Goal: Use online tool/utility: Utilize a website feature to perform a specific function

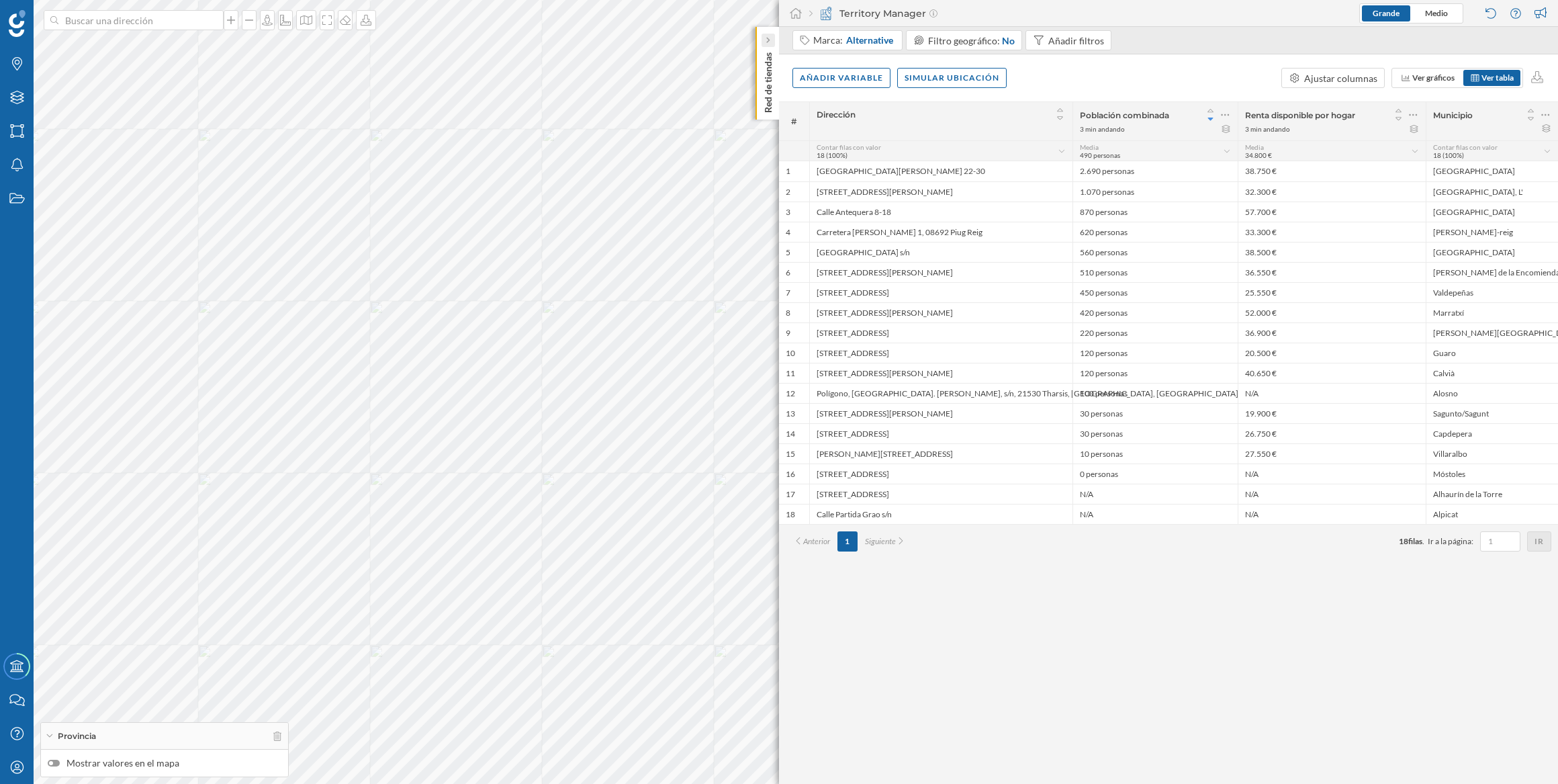
click at [771, 42] on div at bounding box center [769, 40] width 14 height 14
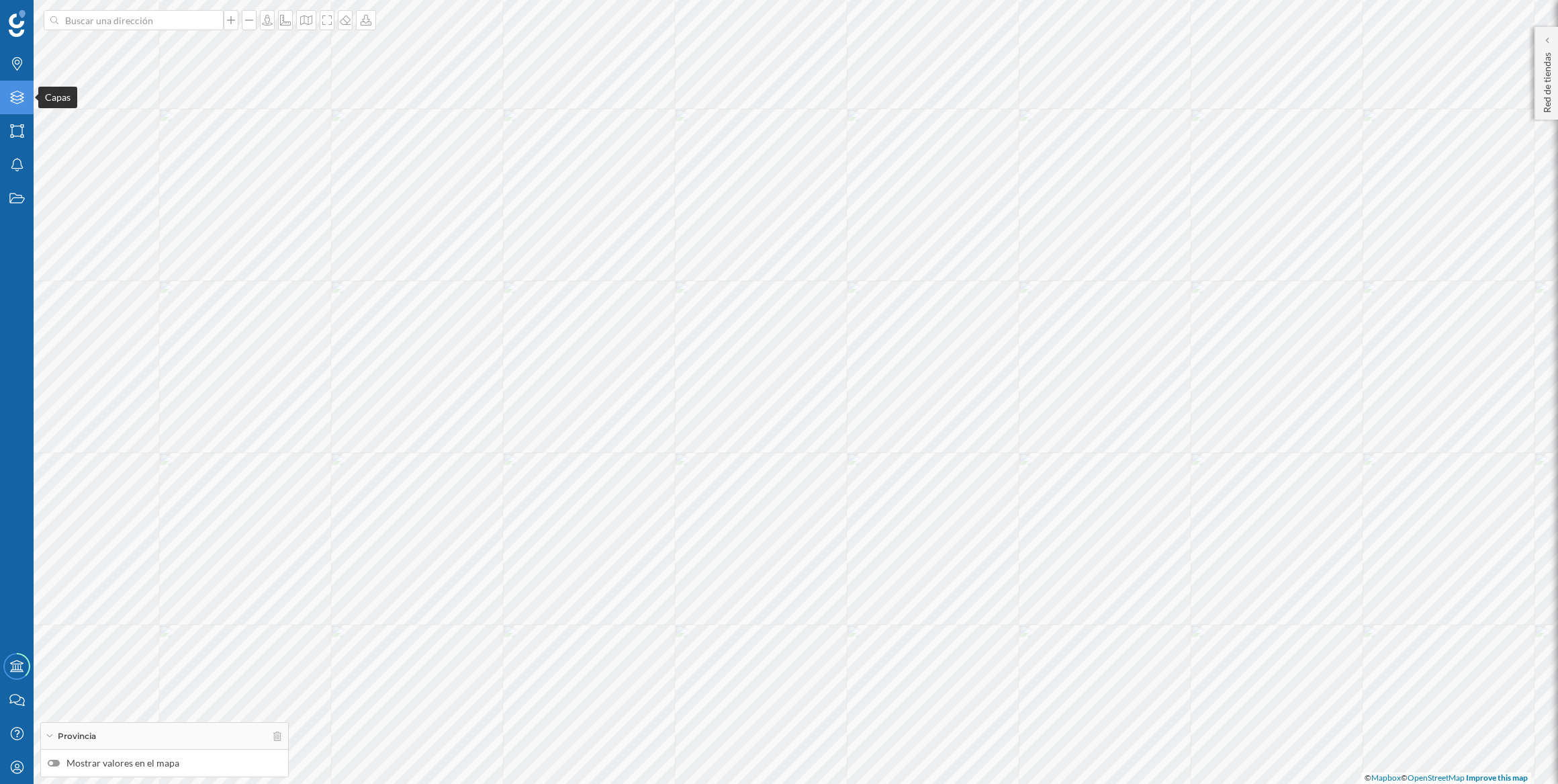
click at [26, 98] on div "Capas" at bounding box center [16, 97] width 34 height 34
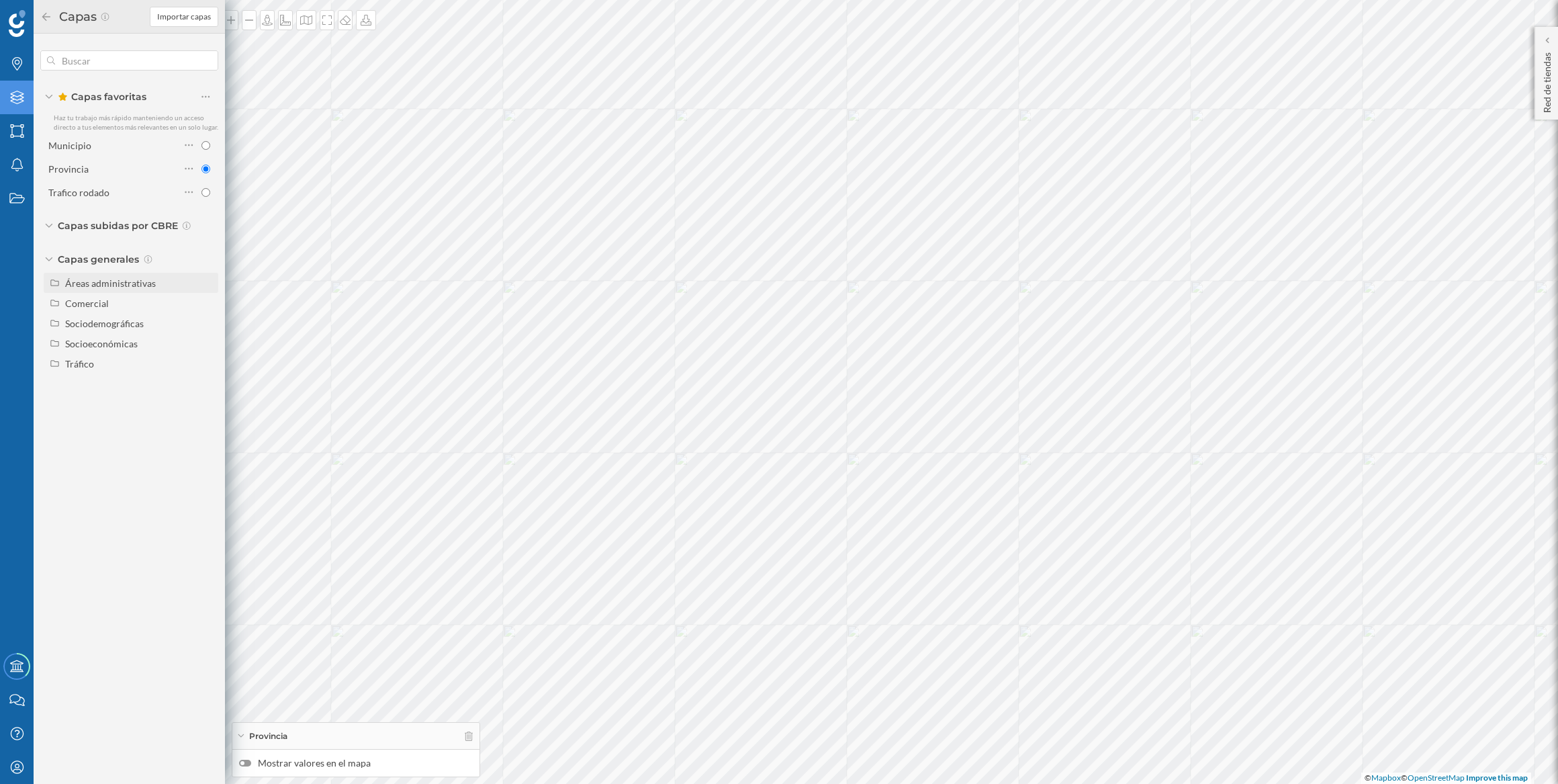
click at [55, 288] on div "Áreas administrativas" at bounding box center [132, 283] width 164 height 14
click at [87, 392] on div "Comercial" at bounding box center [87, 424] width 44 height 12
click at [54, 225] on div "Capas subidas por CBRE" at bounding box center [129, 225] width 178 height 14
click at [192, 317] on icon at bounding box center [192, 313] width 9 height 14
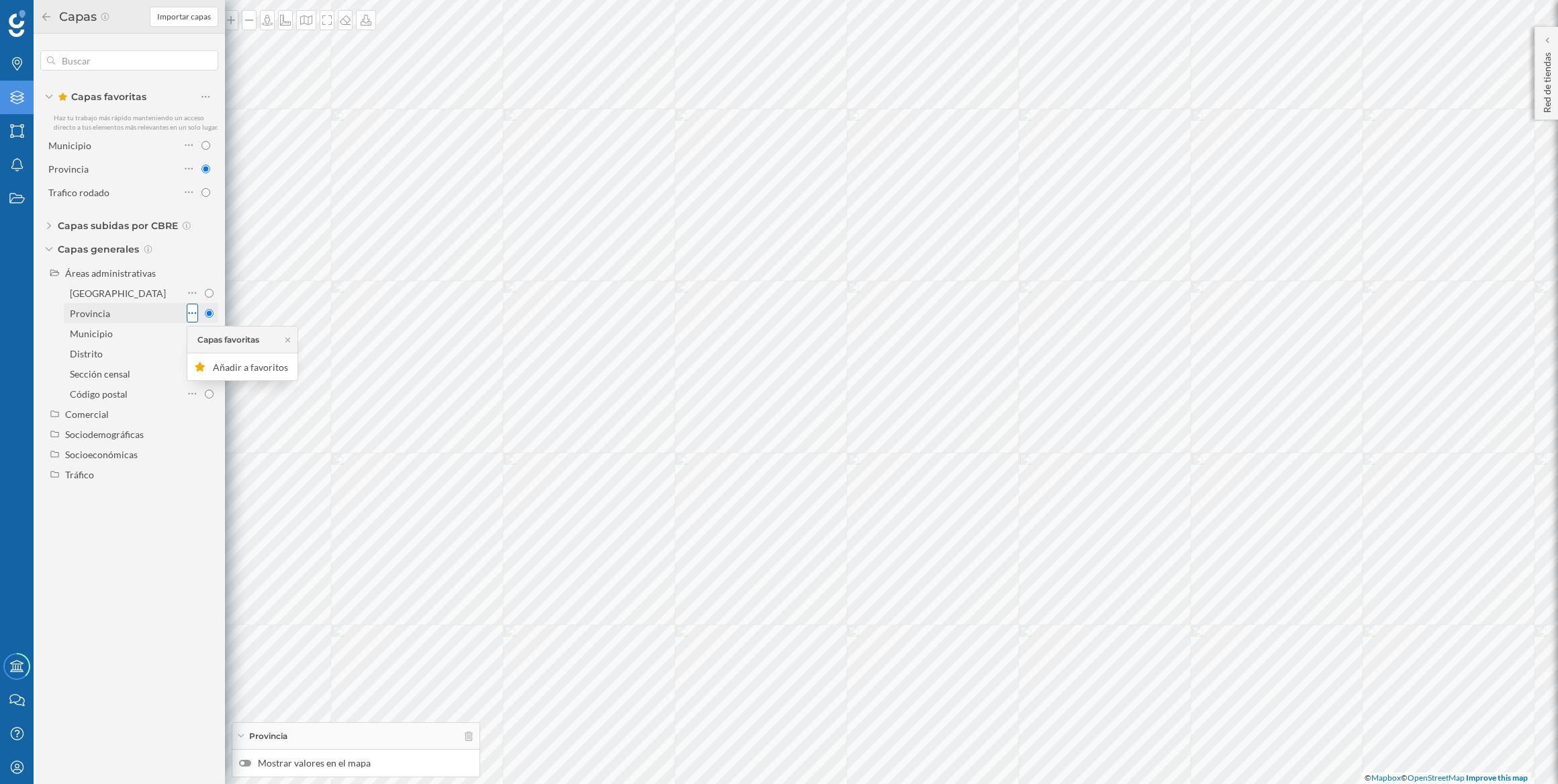
click at [192, 317] on icon at bounding box center [192, 313] width 9 height 14
click at [208, 335] on input "Municipio" at bounding box center [210, 334] width 9 height 9
radio input "true"
radio input "false"
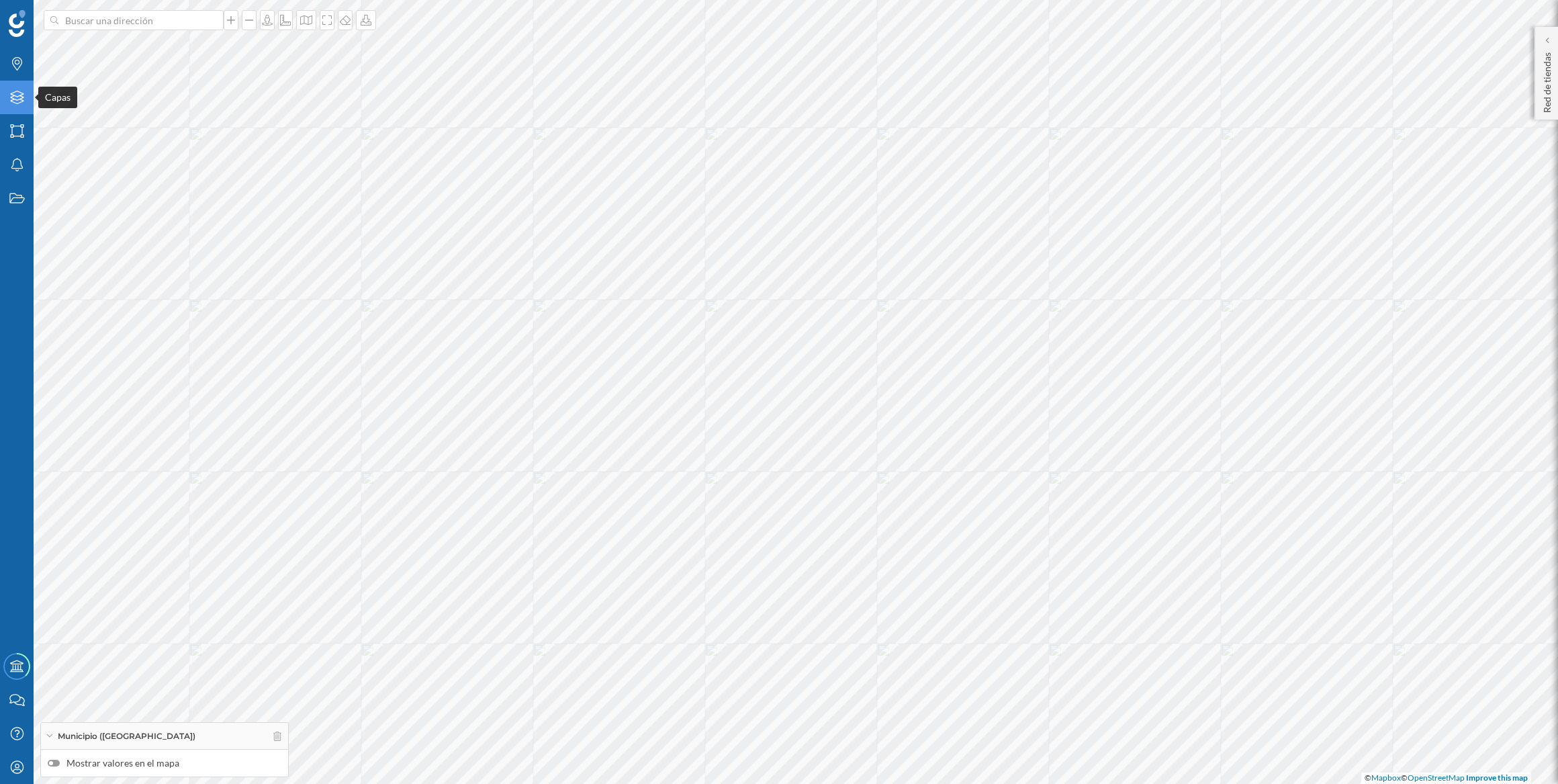
click at [6, 90] on div "Capas" at bounding box center [16, 97] width 34 height 34
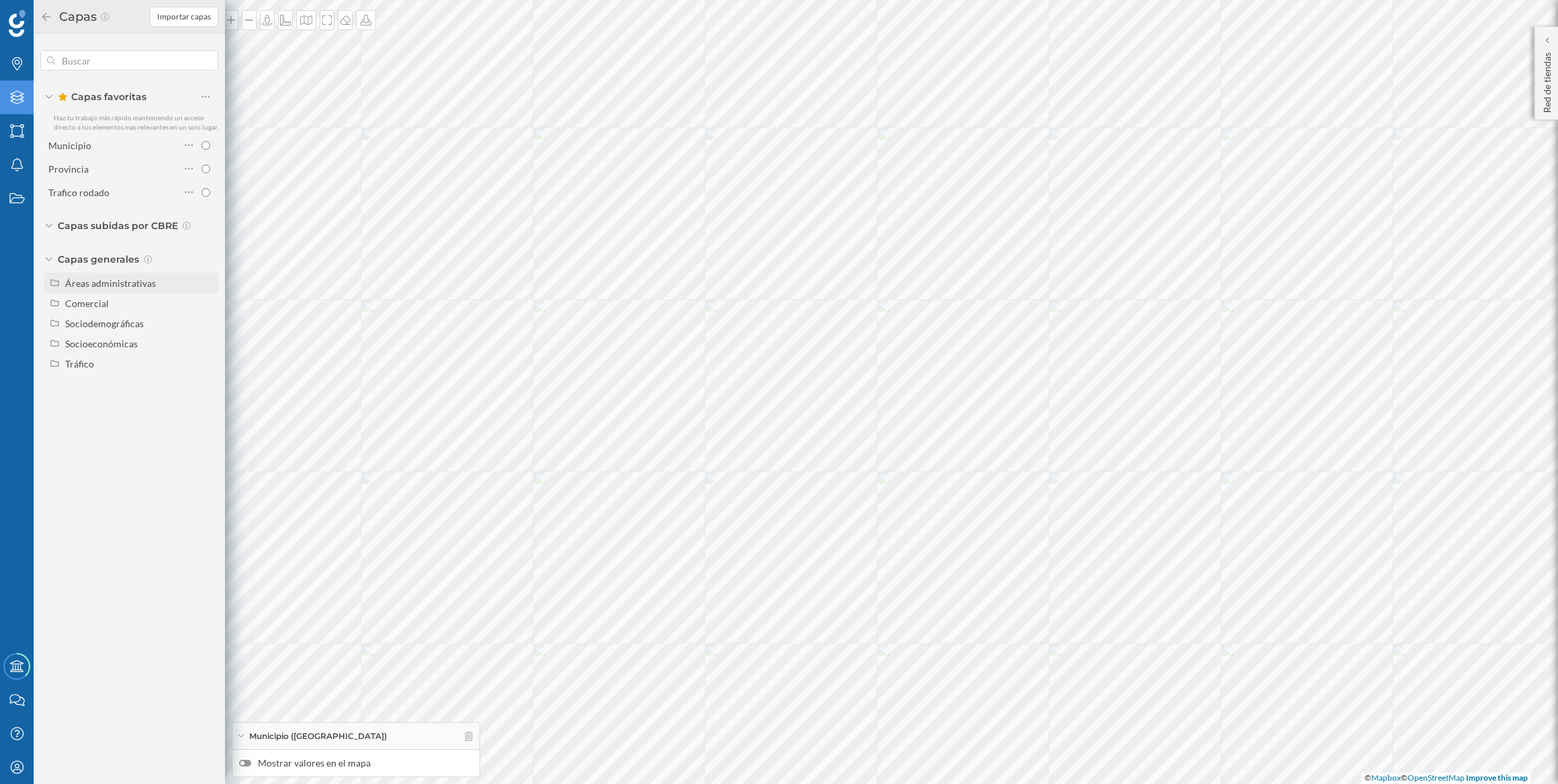
click at [107, 288] on div "Áreas administrativas" at bounding box center [139, 283] width 149 height 14
click at [209, 327] on input "Provincia" at bounding box center [210, 324] width 9 height 9
radio input "true"
click at [4, 139] on div "Áreas" at bounding box center [16, 130] width 34 height 34
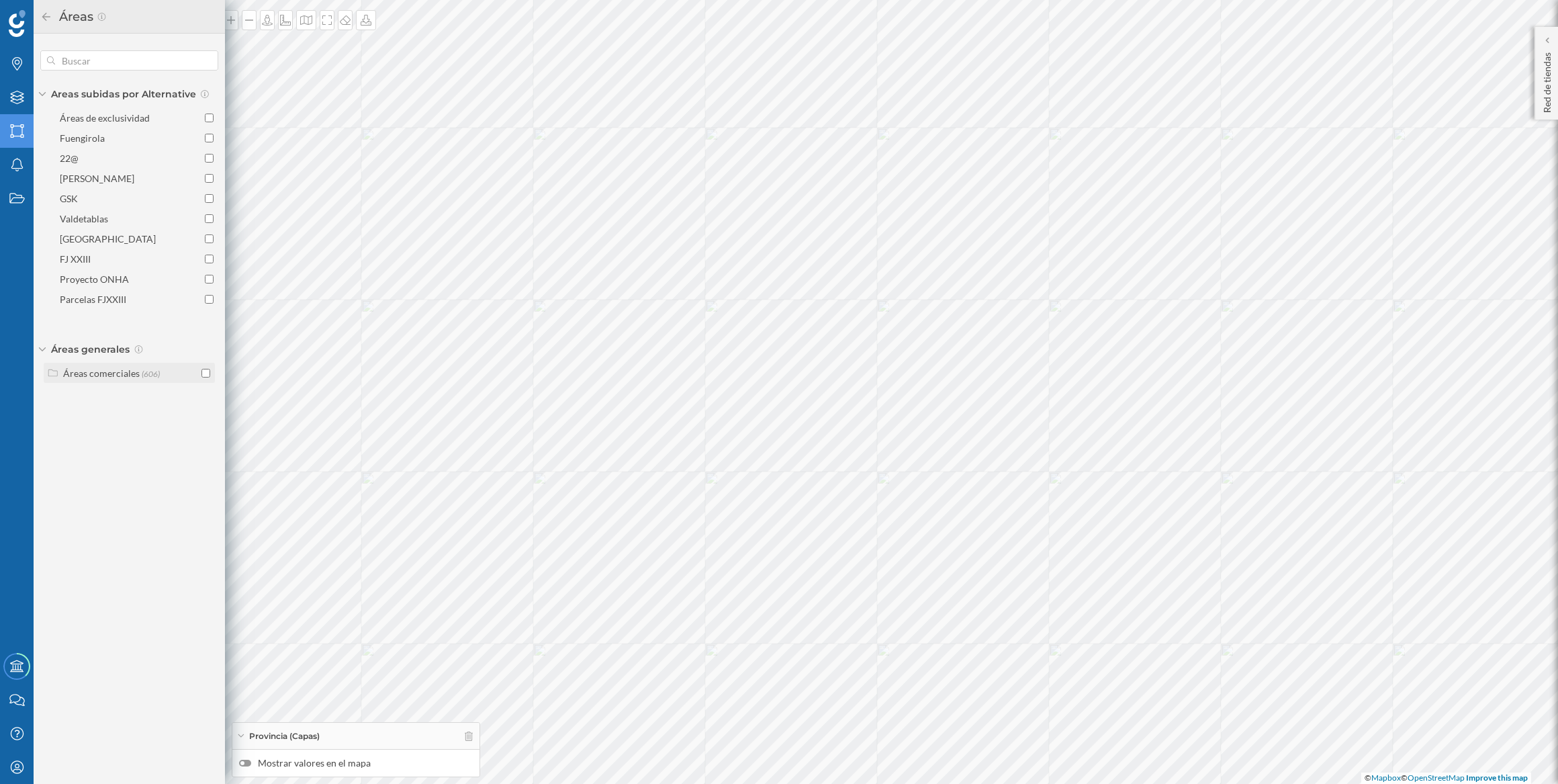
click at [70, 371] on div "Áreas comerciales" at bounding box center [101, 373] width 77 height 12
click at [9, 93] on icon "Capas" at bounding box center [17, 97] width 16 height 14
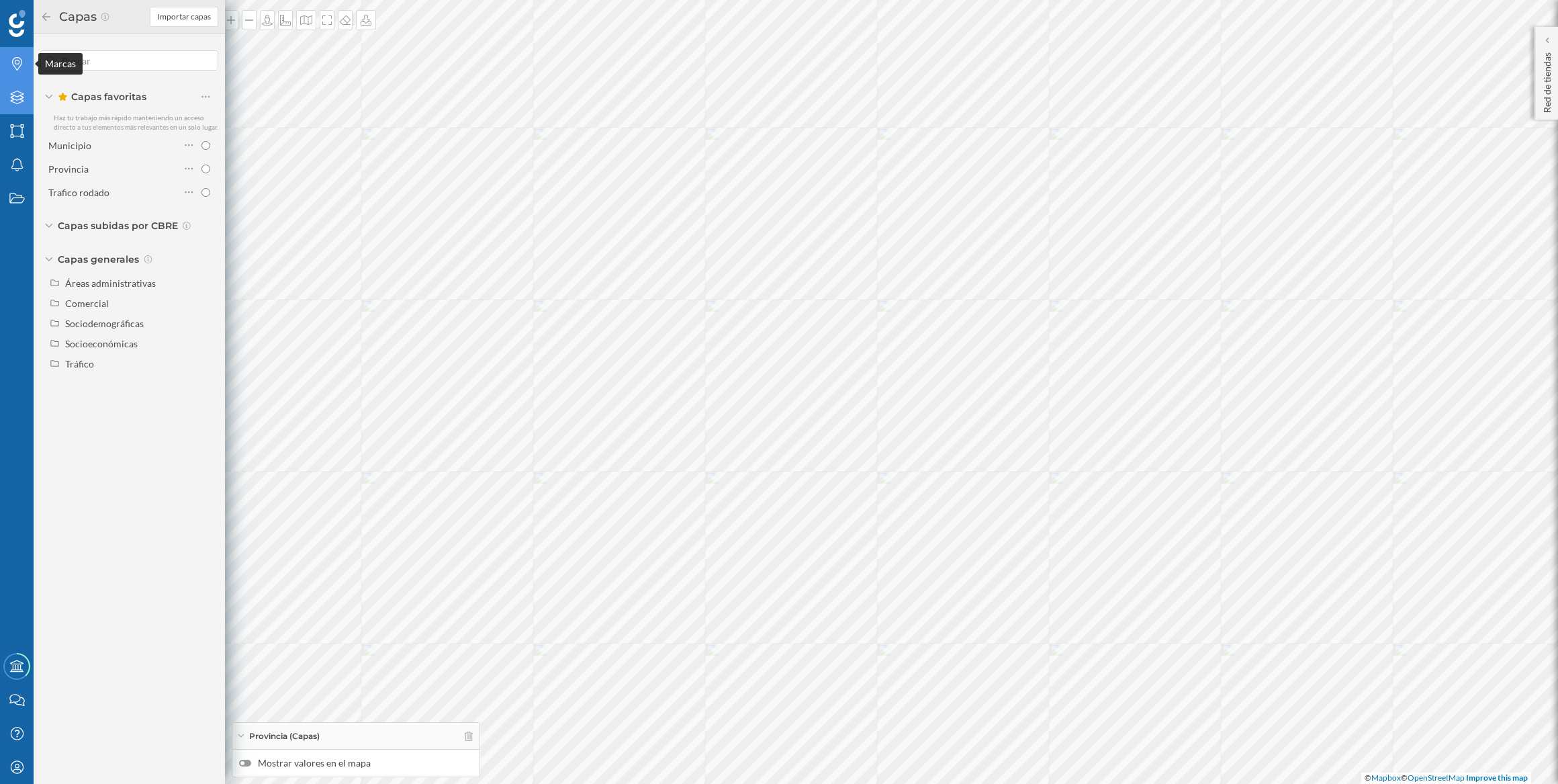
click at [23, 57] on icon "Marcas" at bounding box center [17, 64] width 16 height 14
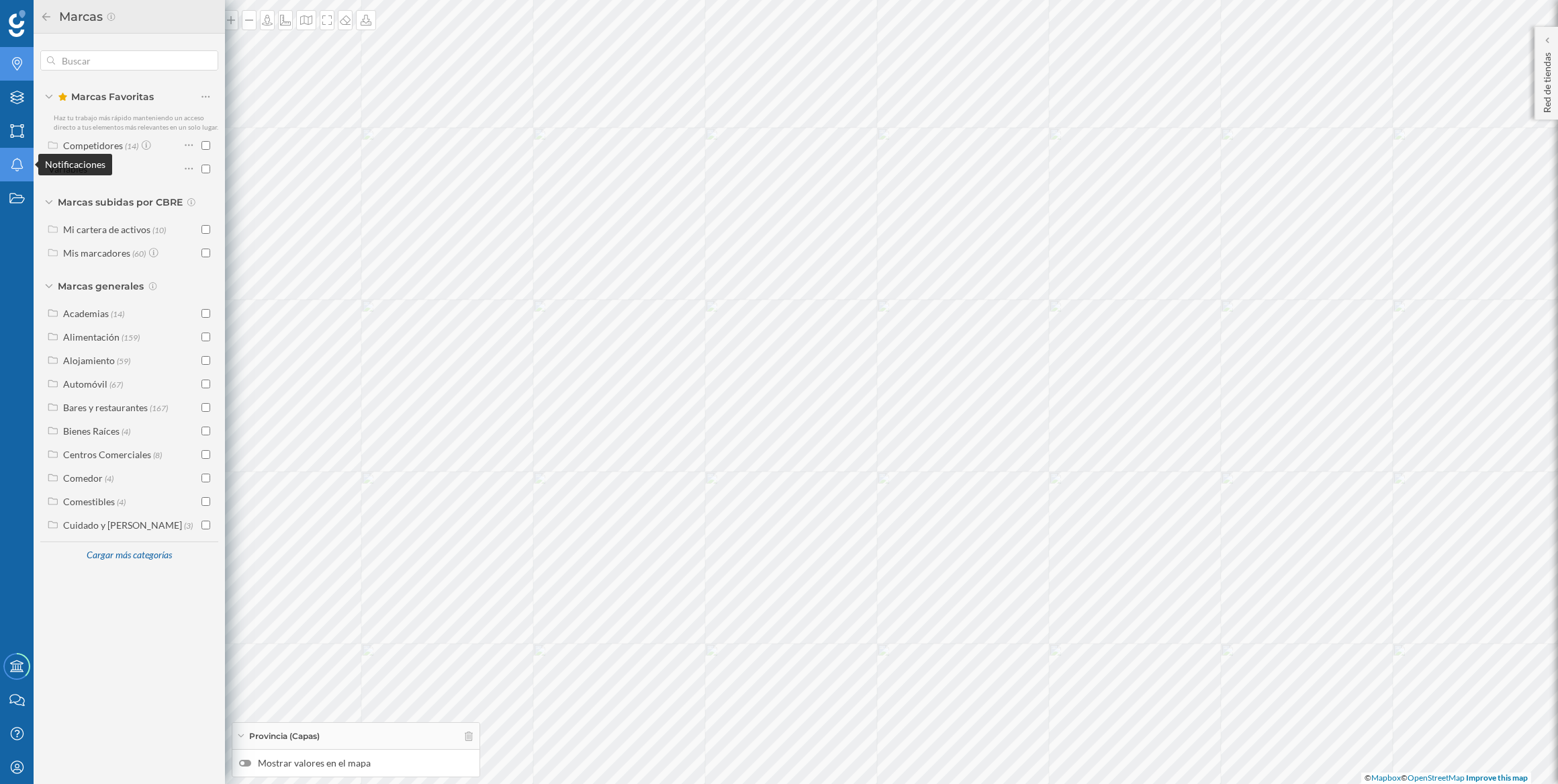
click at [10, 162] on icon "Notificaciones" at bounding box center [17, 164] width 16 height 14
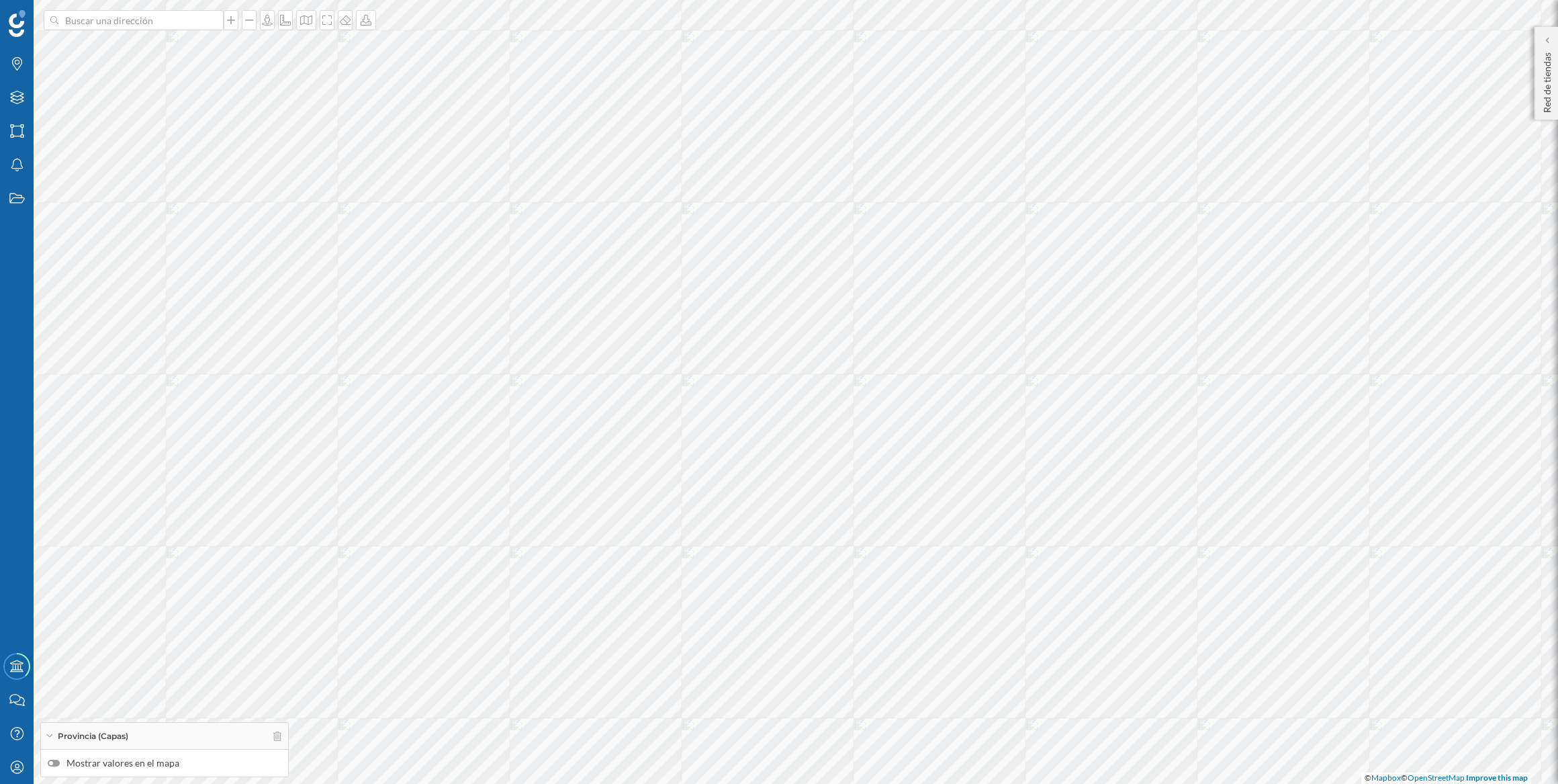
click at [144, 392] on div "Provincia (Capas)" at bounding box center [164, 736] width 247 height 26
click at [124, 392] on span "Provincia (Capas)" at bounding box center [92, 766] width 70 height 12
click at [76, 392] on label "Mostrar valores en el mapa" at bounding box center [164, 763] width 233 height 14
click at [0, 0] on input "Mostrar valores en el mapa" at bounding box center [0, 0] width 0 height 0
click at [55, 392] on div at bounding box center [57, 763] width 4 height 4
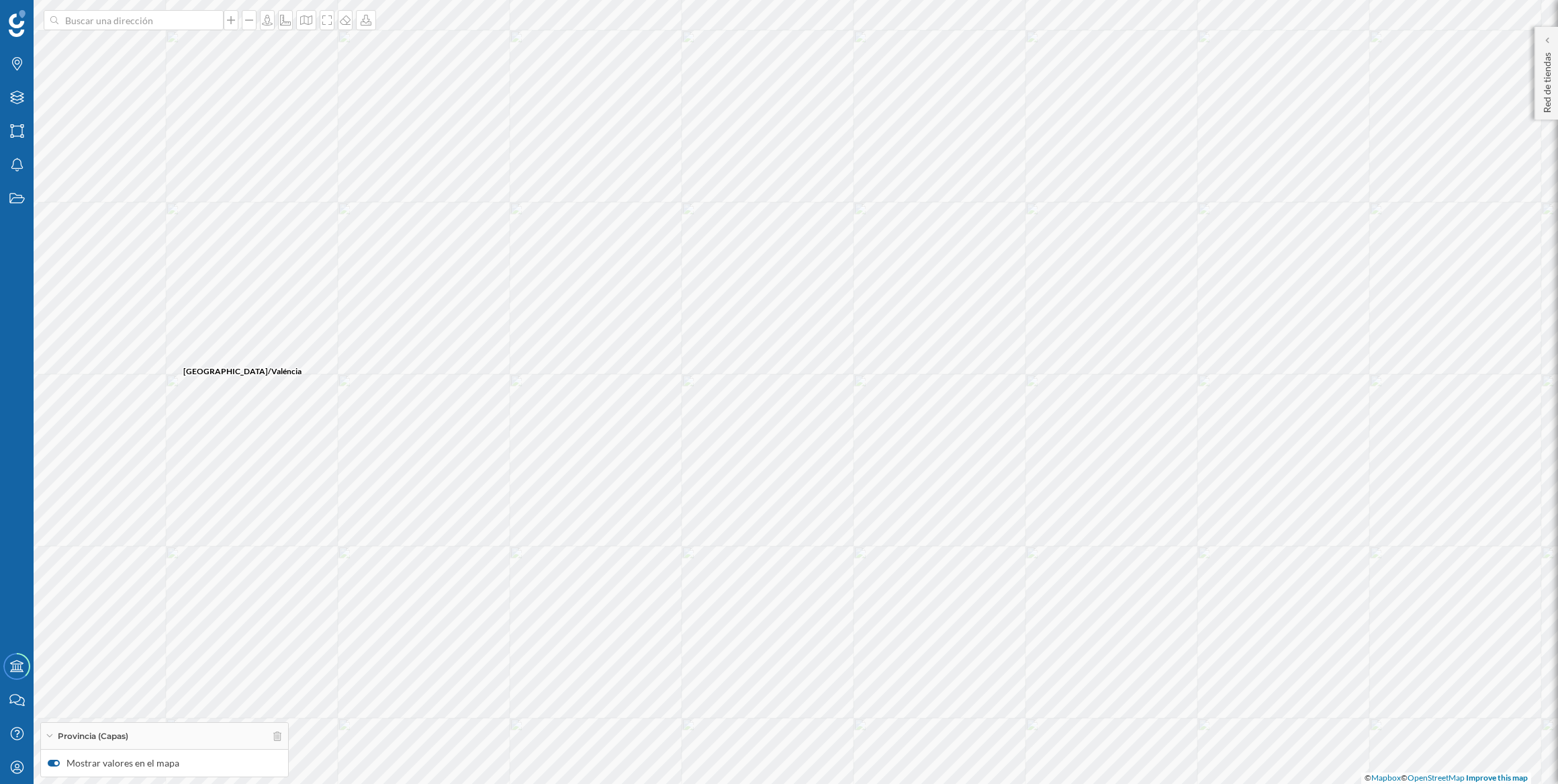
click at [0, 0] on input "Mostrar valores en el mapa" at bounding box center [0, 0] width 0 height 0
click at [776, 36] on icon at bounding box center [1547, 40] width 4 height 14
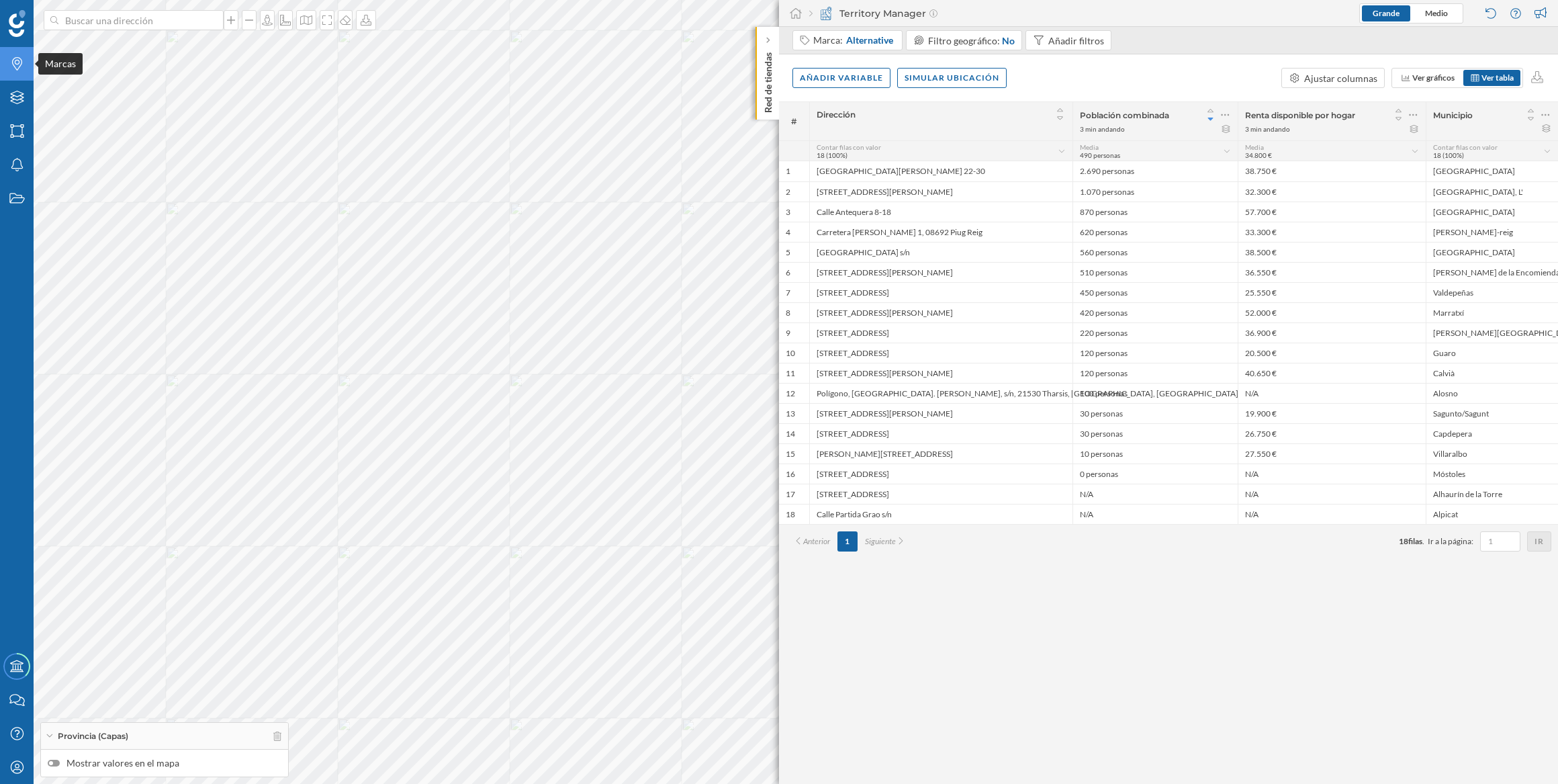
click at [12, 66] on icon "Marcas" at bounding box center [17, 64] width 16 height 14
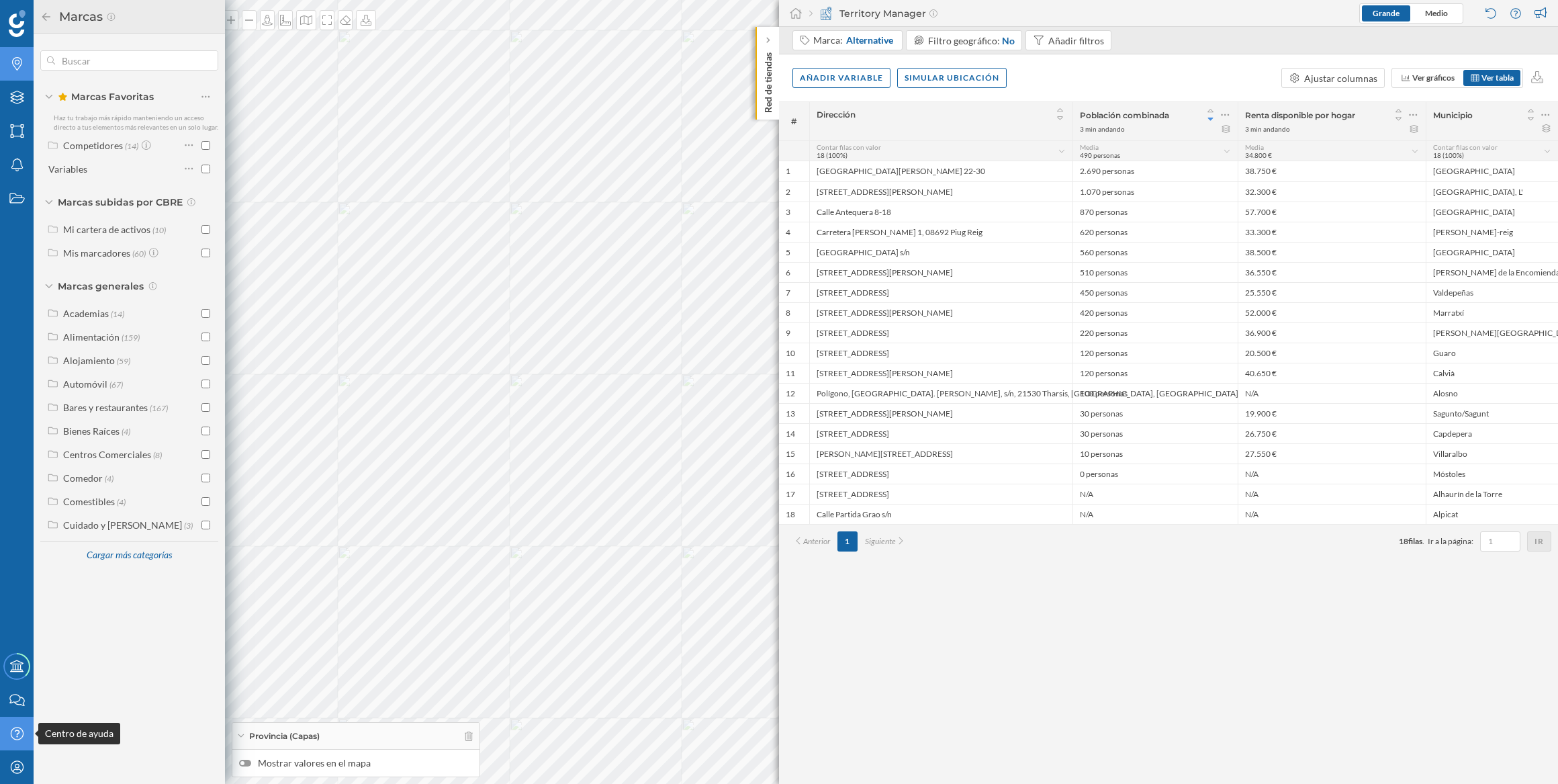
click at [10, 392] on div "Centro de ayuda" at bounding box center [16, 733] width 34 height 34
click at [128, 392] on div "Centro de ayuda" at bounding box center [88, 686] width 102 height 14
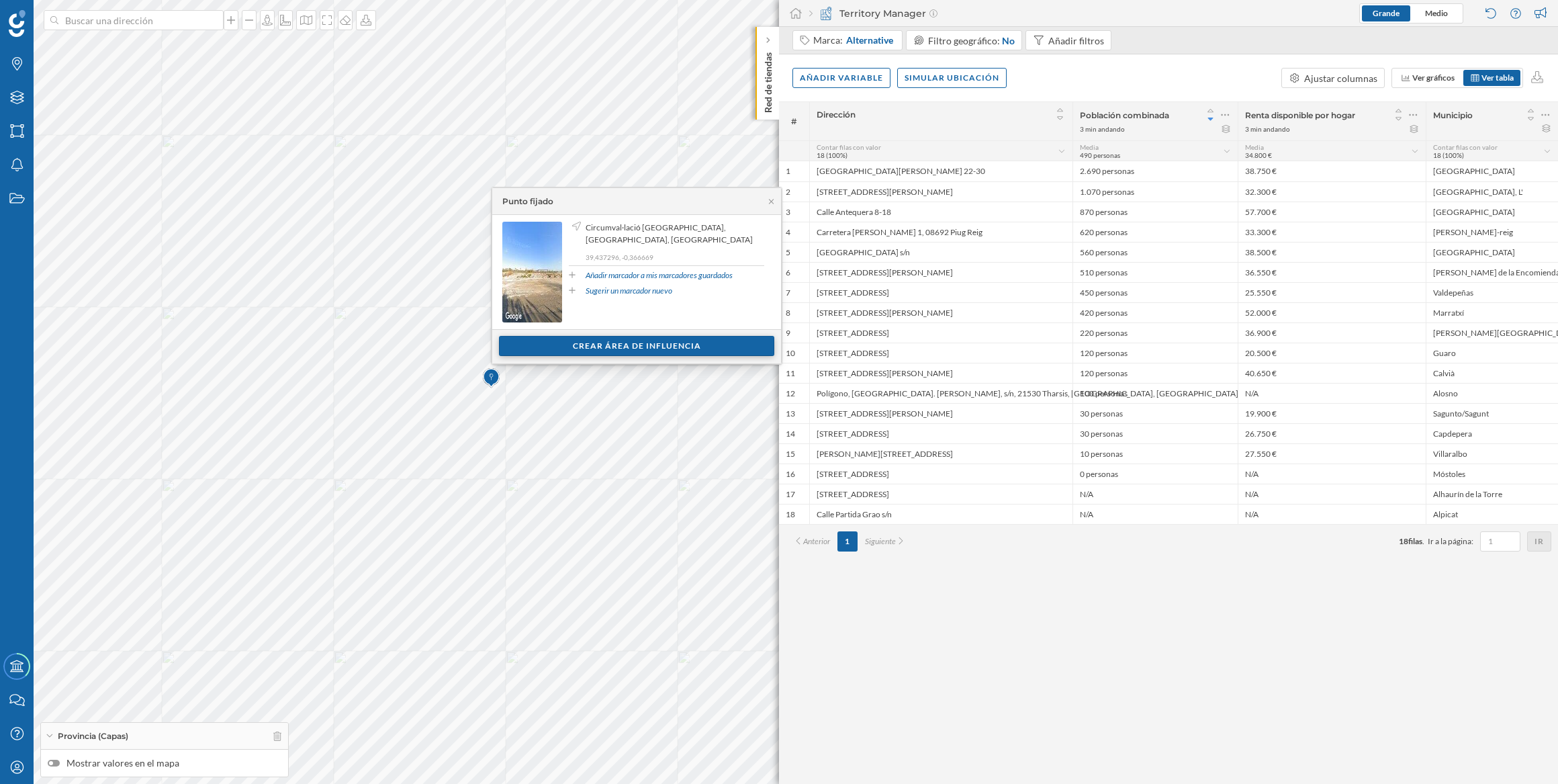
click at [611, 341] on div "Crear área de influencia" at bounding box center [636, 346] width 275 height 20
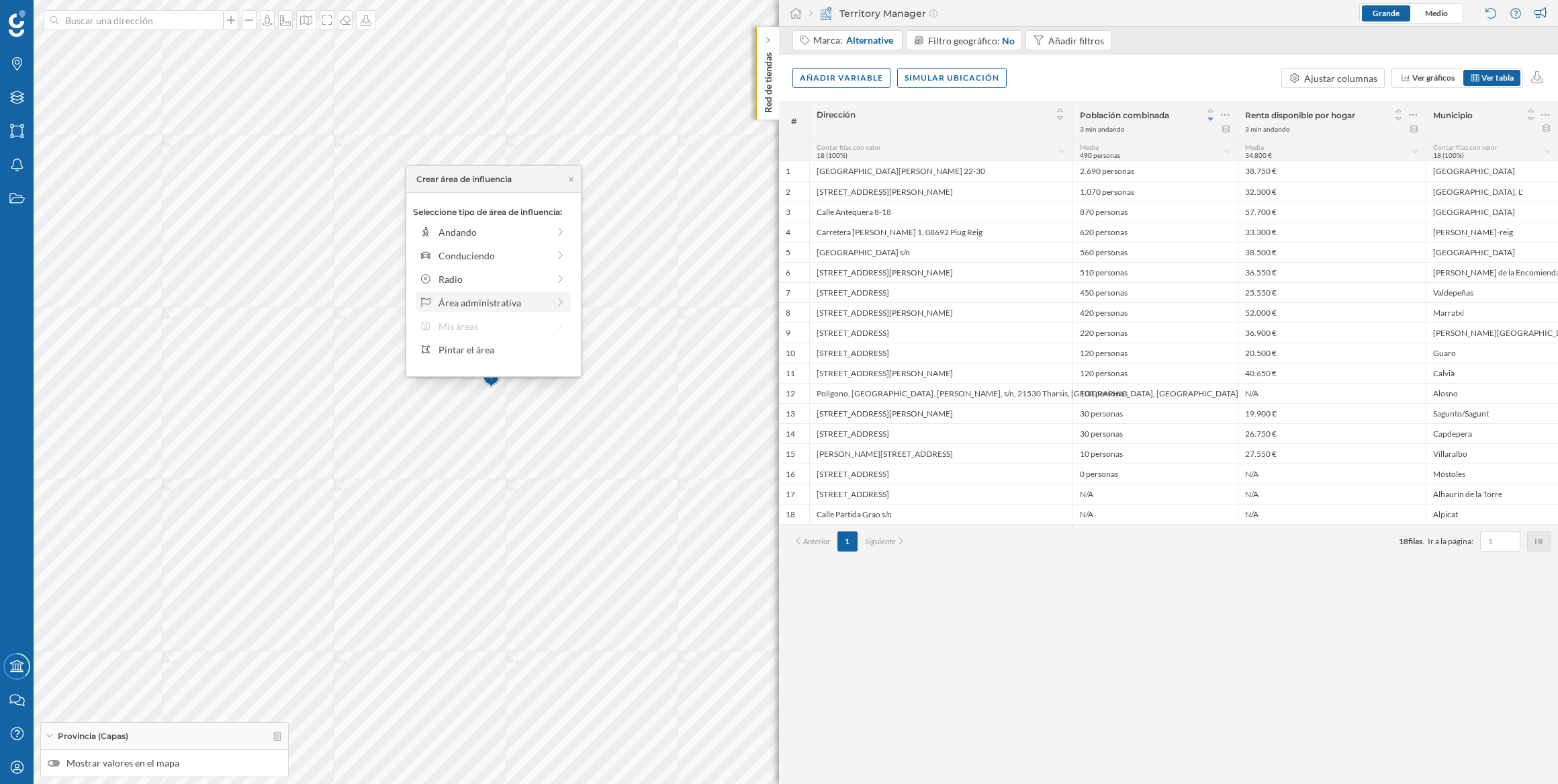
click at [524, 299] on div "Área administrativa" at bounding box center [493, 302] width 109 height 14
click at [422, 181] on icon at bounding box center [420, 179] width 7 height 8
click at [490, 351] on div "Pintar el área" at bounding box center [502, 349] width 129 height 14
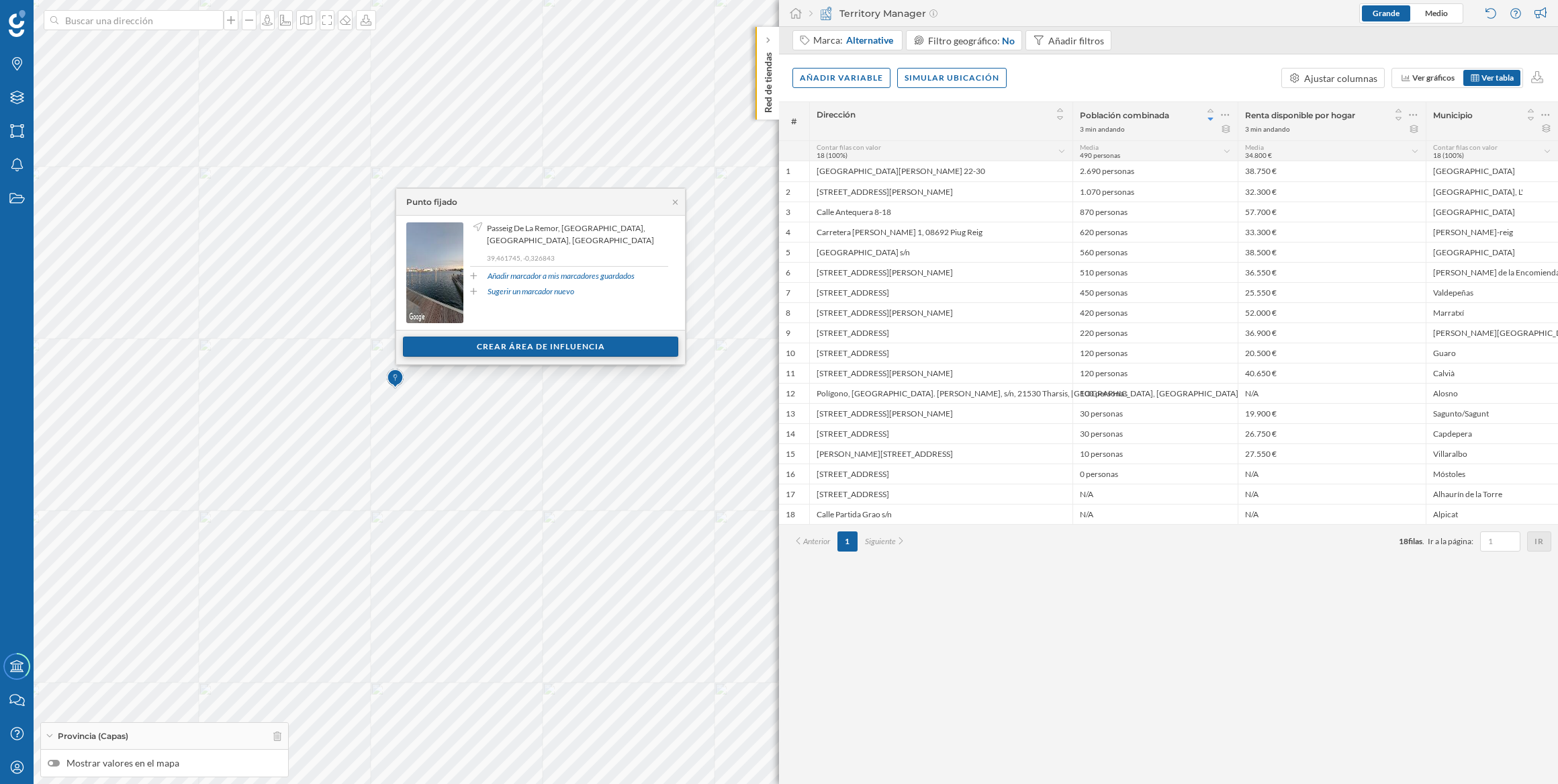
click at [471, 346] on div "Crear área de influencia" at bounding box center [541, 346] width 275 height 20
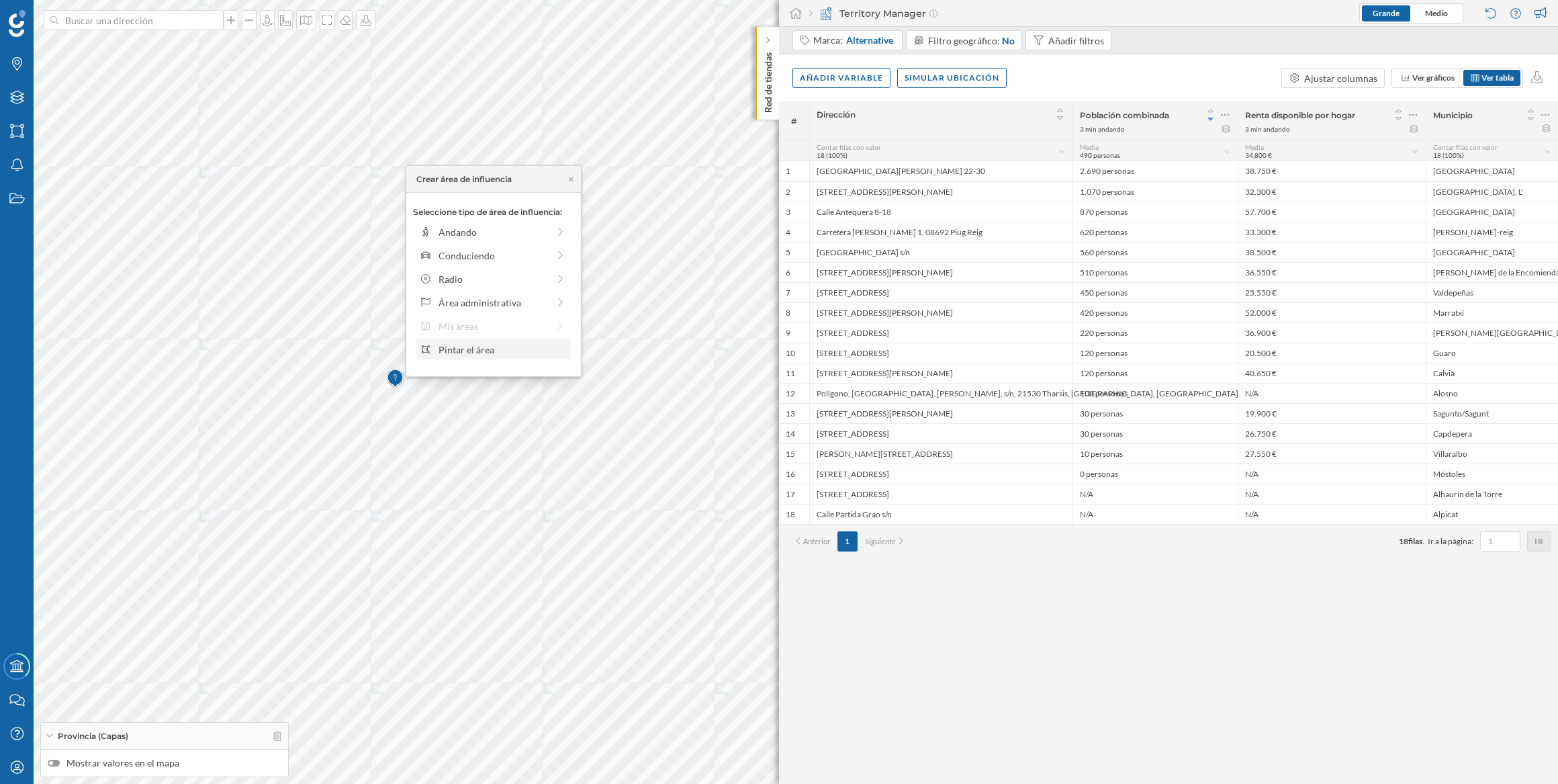
click at [449, 339] on div "Pintar el área" at bounding box center [493, 349] width 154 height 20
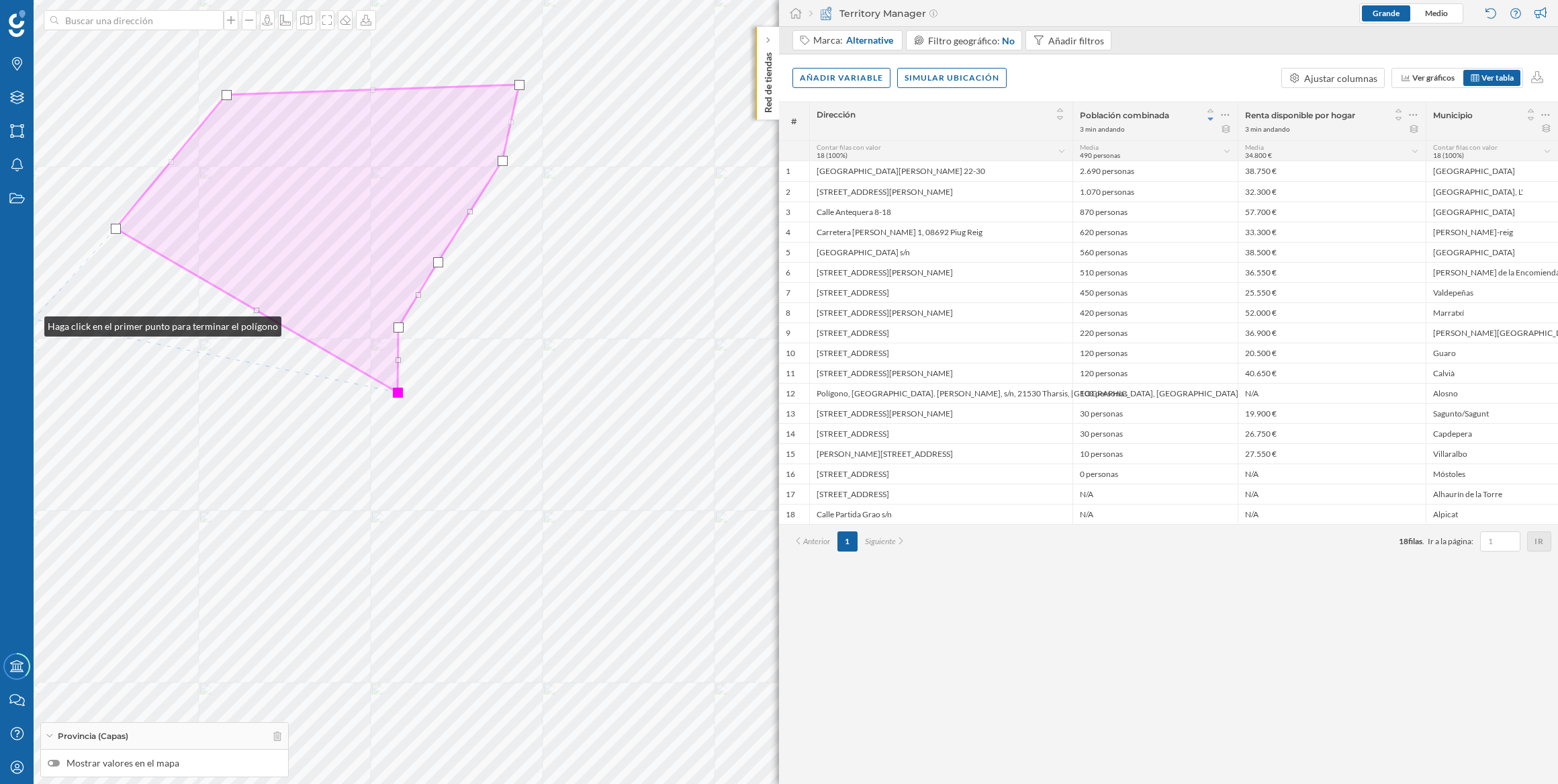
click at [31, 323] on div "Marcas Capas Áreas Notificaciones Estados" at bounding box center [16, 325] width 34 height 649
click at [32, 302] on div "Marcas Capas Áreas Notificaciones Estados" at bounding box center [16, 325] width 34 height 649
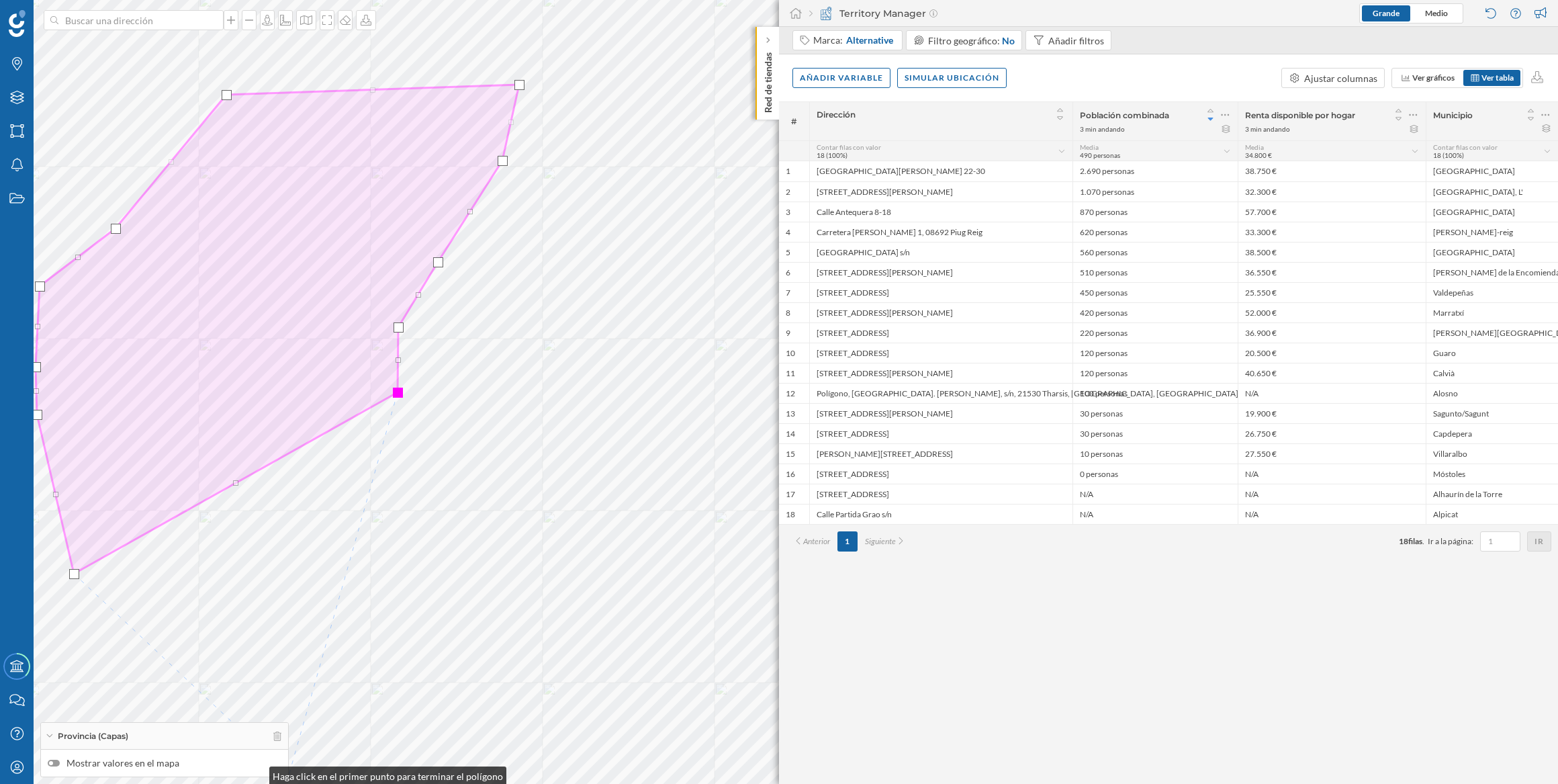
click at [256, 392] on div "Mostrar valores en el mapa" at bounding box center [164, 762] width 247 height 26
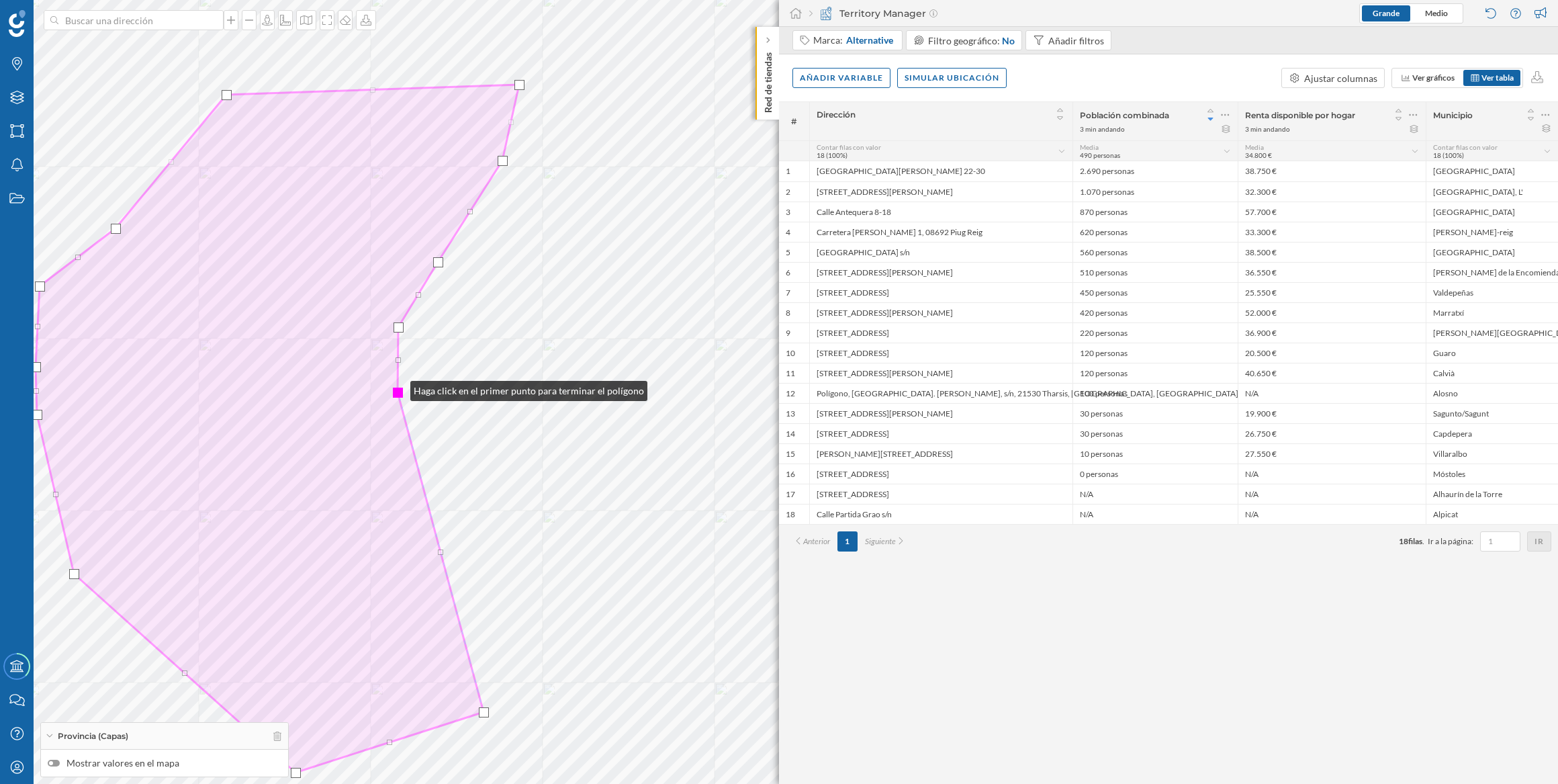
click at [397, 387] on div at bounding box center [397, 392] width 10 height 10
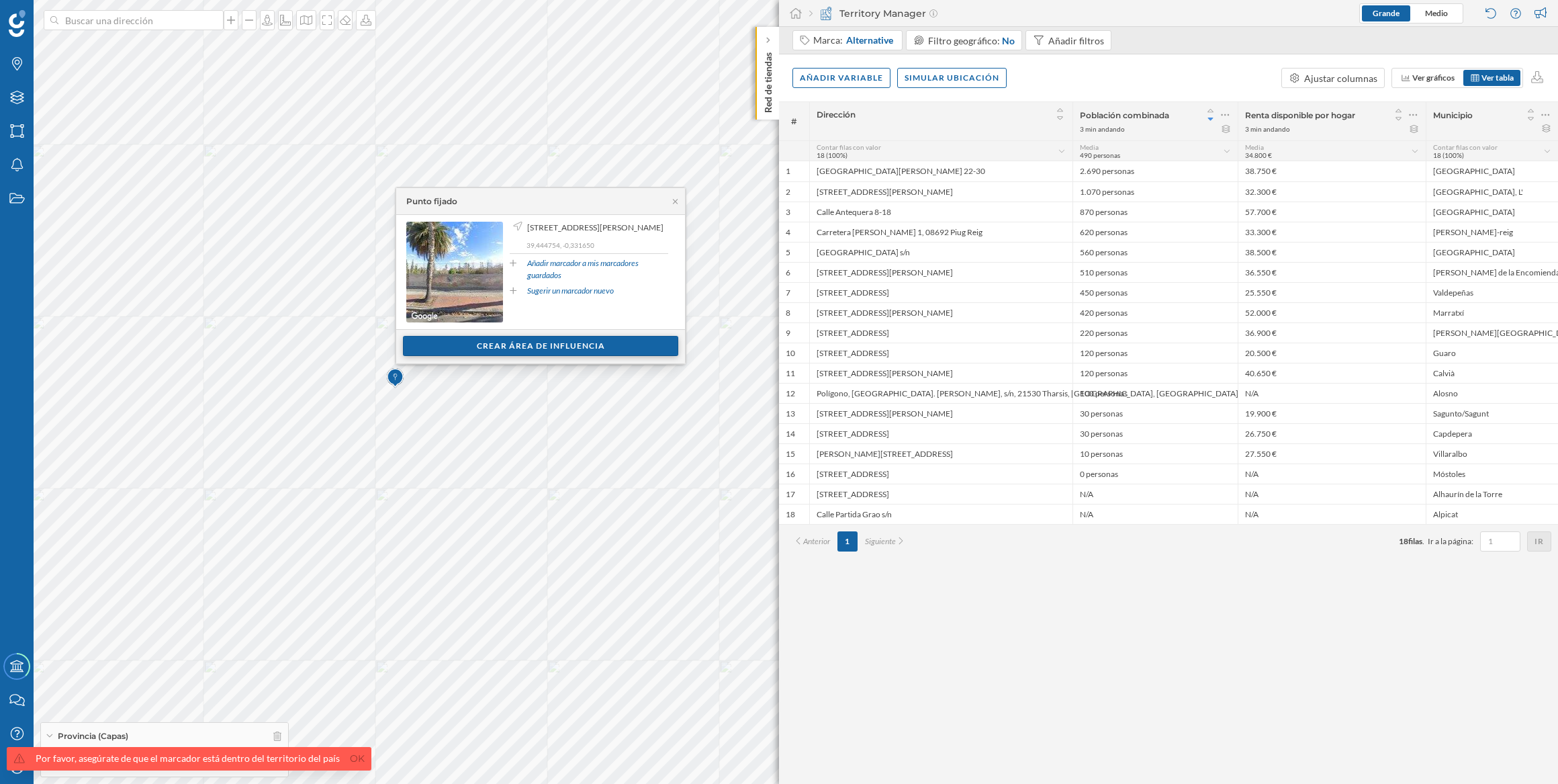
click at [483, 348] on div "Crear área de influencia" at bounding box center [541, 346] width 275 height 20
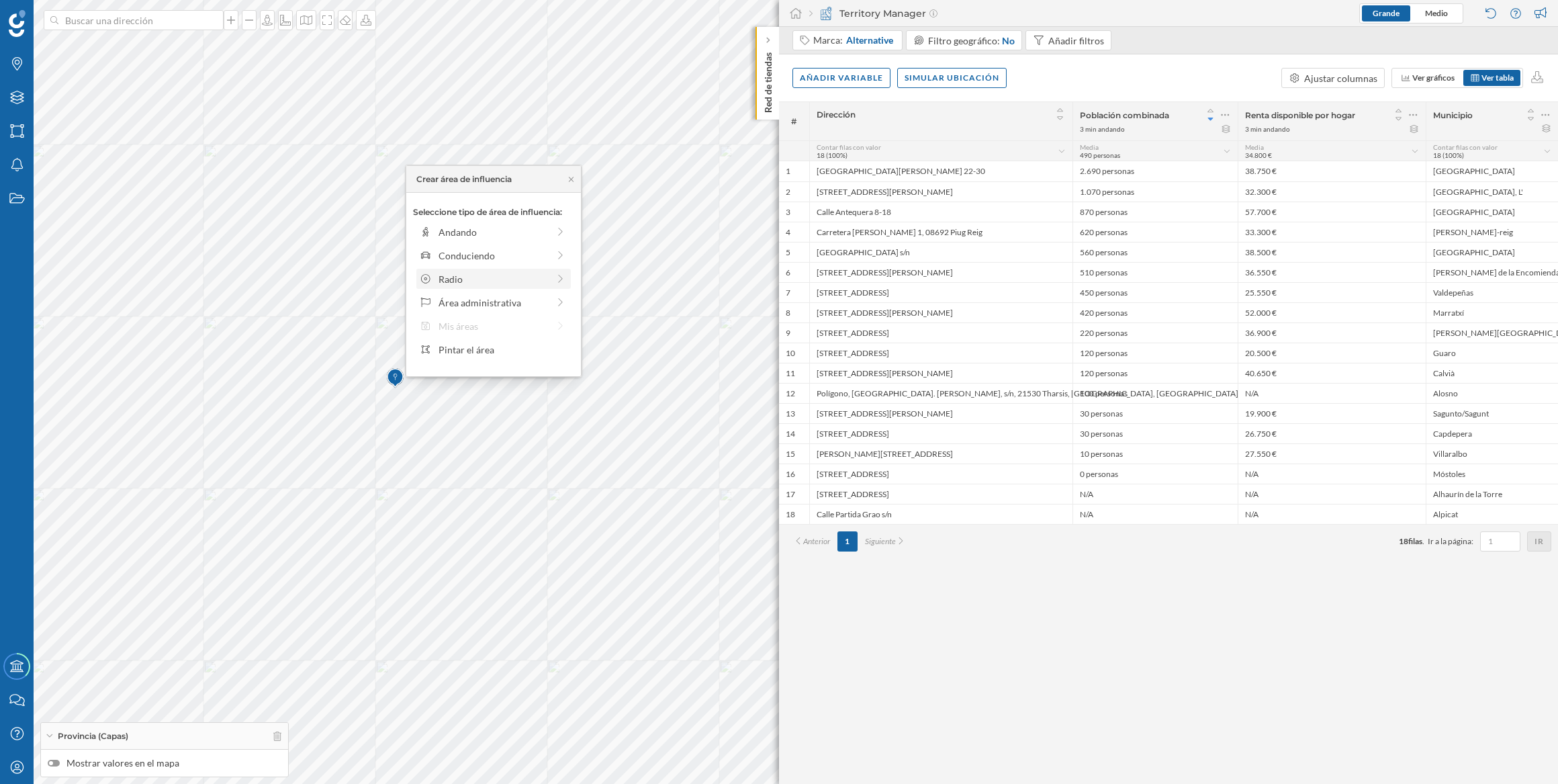
click at [473, 274] on div "Radio" at bounding box center [493, 278] width 109 height 14
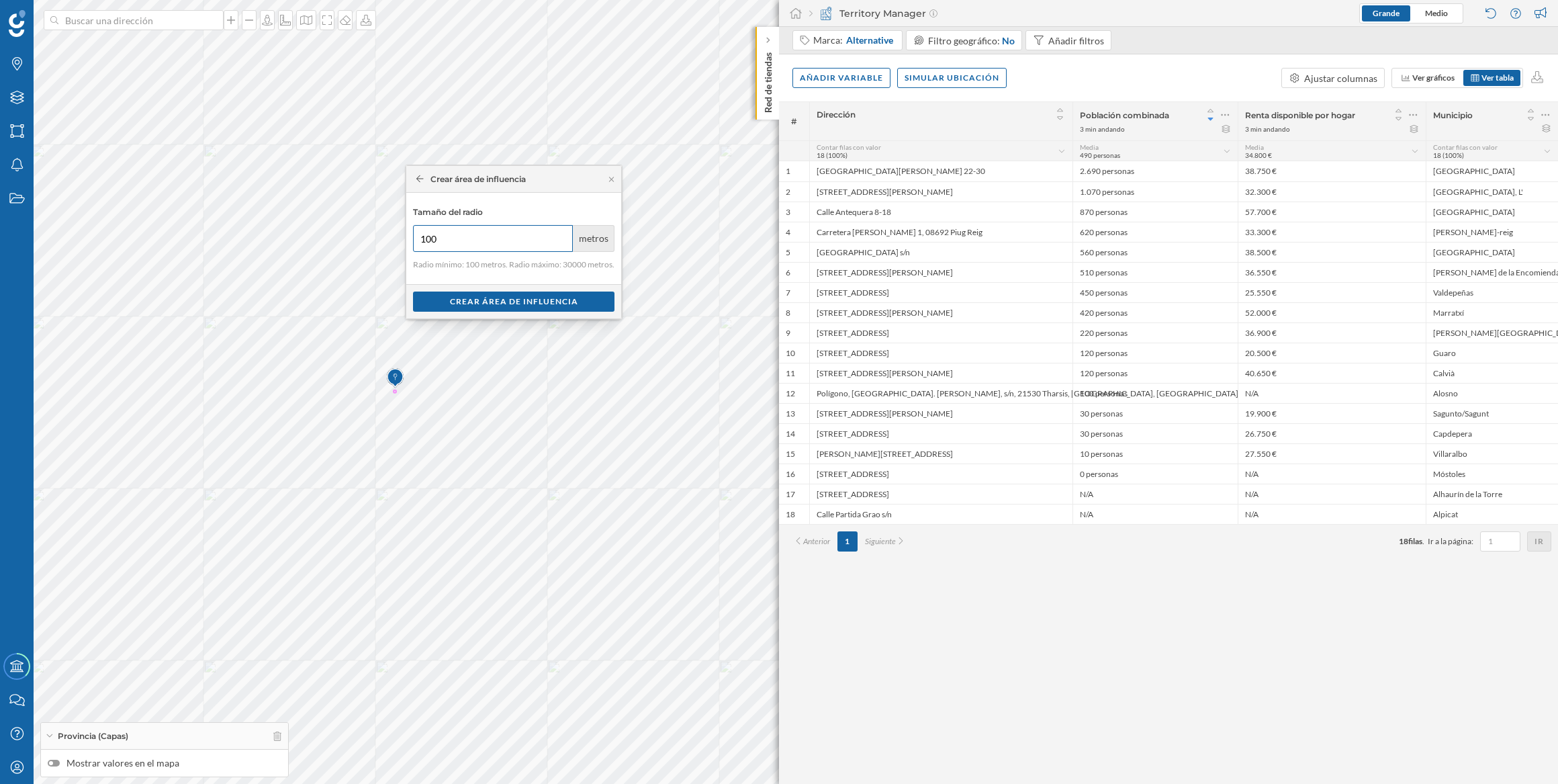
click at [484, 252] on input "100" at bounding box center [492, 238] width 160 height 26
type input "1"
type input "3"
type input "5"
click at [423, 235] on input "1000" at bounding box center [492, 238] width 160 height 26
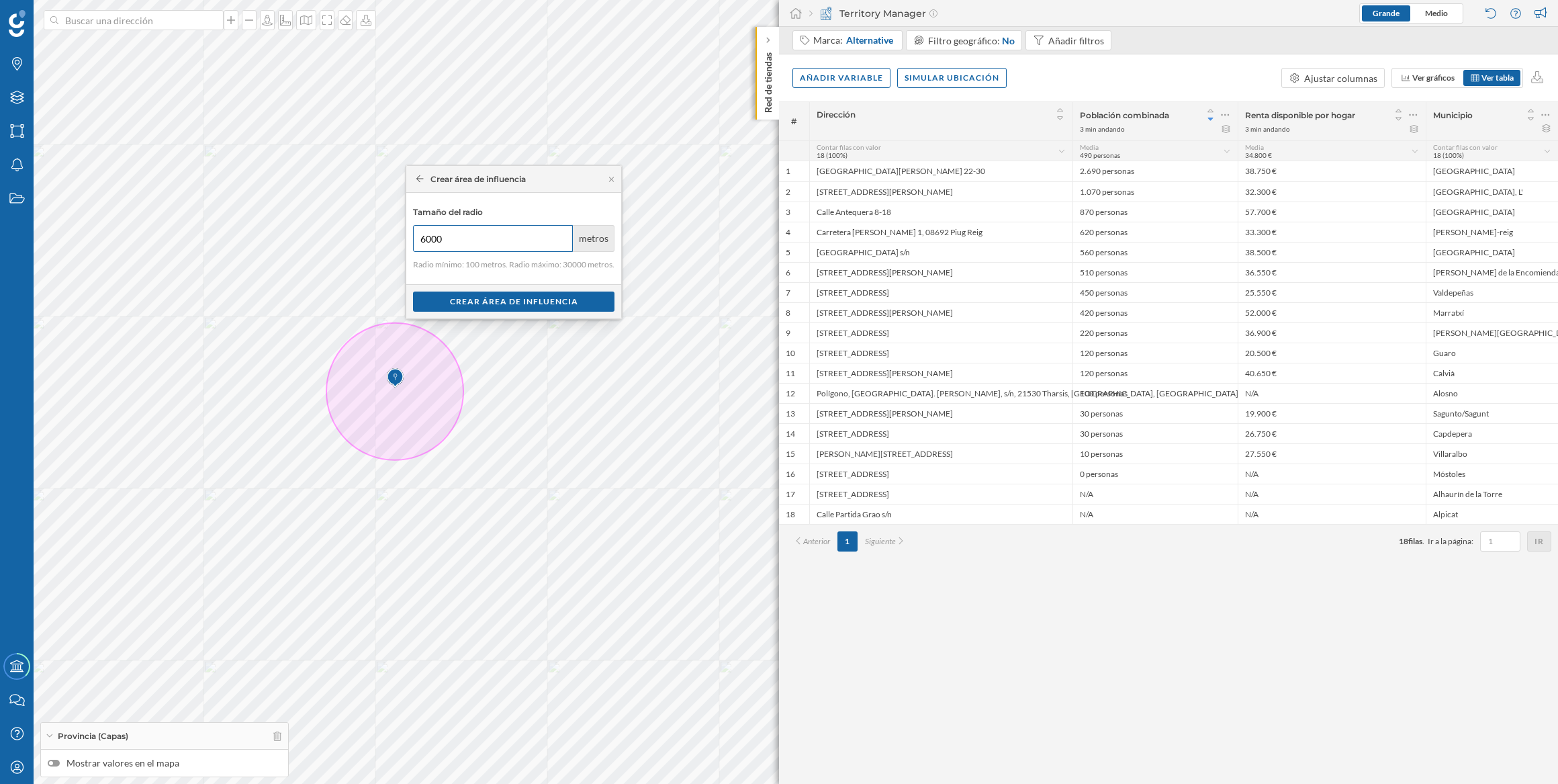
click at [425, 242] on input "6000" at bounding box center [492, 238] width 160 height 26
click at [446, 242] on input "6000" at bounding box center [492, 238] width 160 height 26
click at [430, 241] on input "6000" at bounding box center [492, 238] width 160 height 26
type input "0"
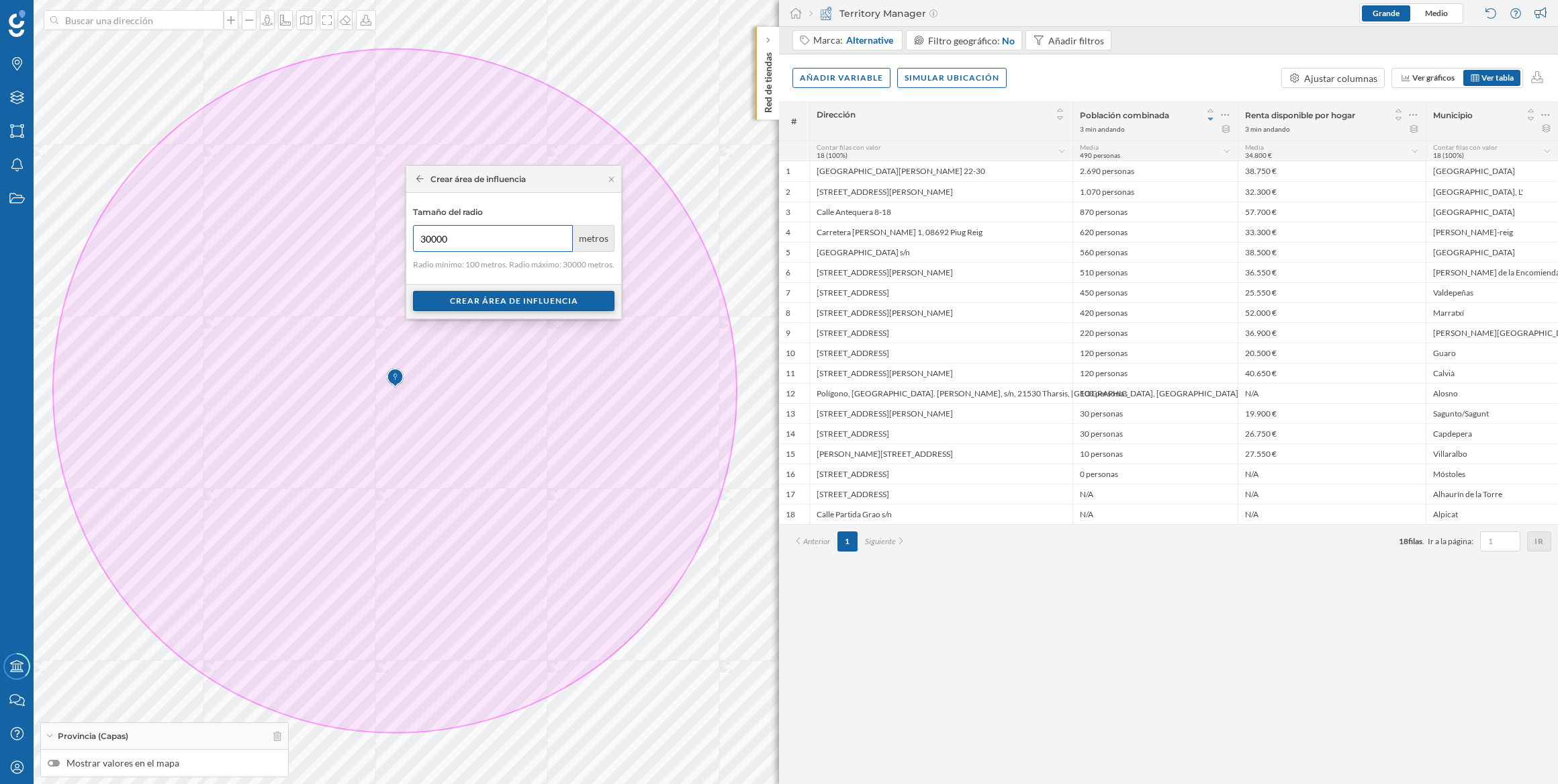
type input "30000"
click at [472, 302] on div "Crear área de influencia" at bounding box center [513, 301] width 201 height 20
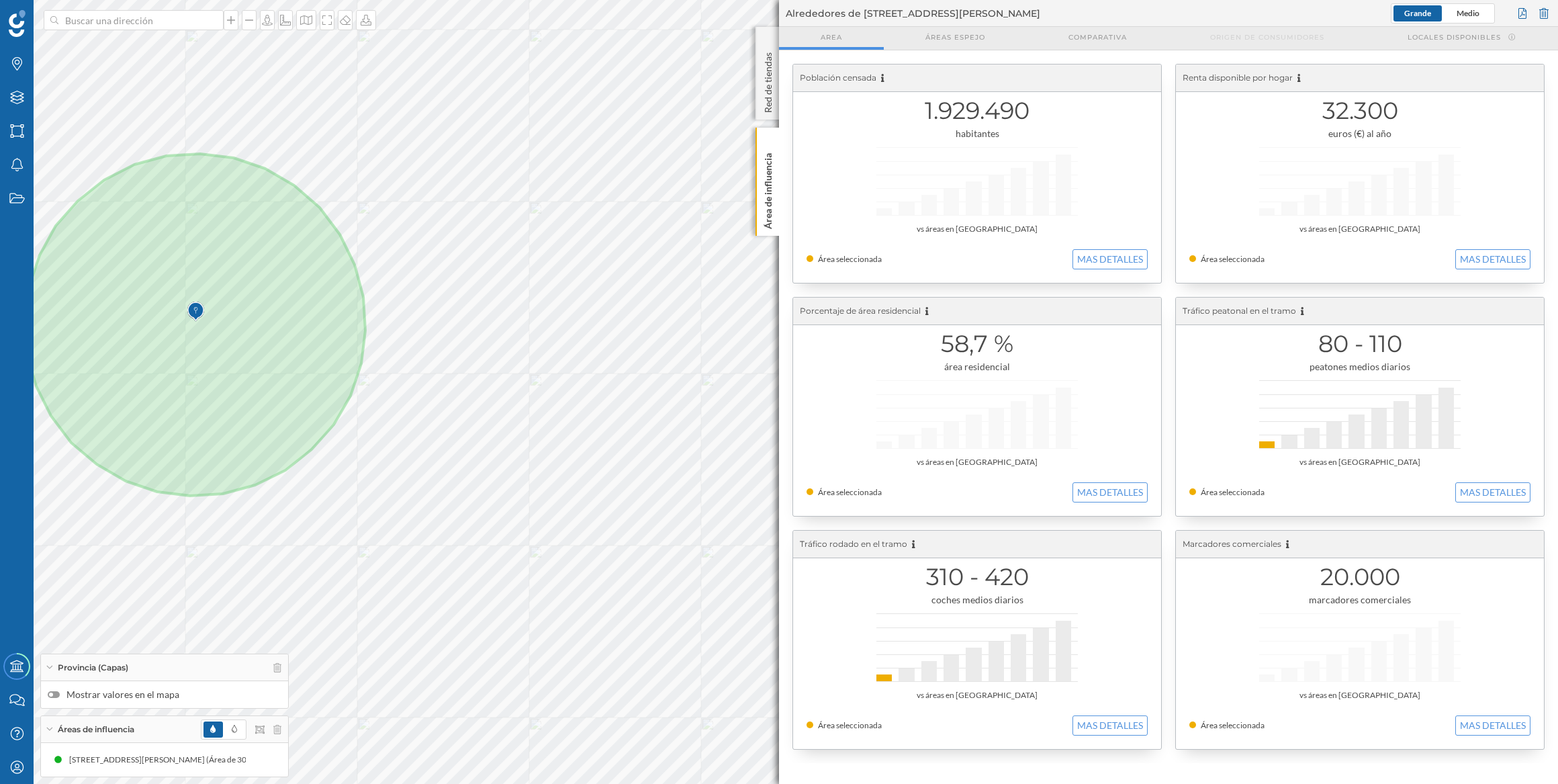
click at [195, 303] on img at bounding box center [196, 311] width 16 height 26
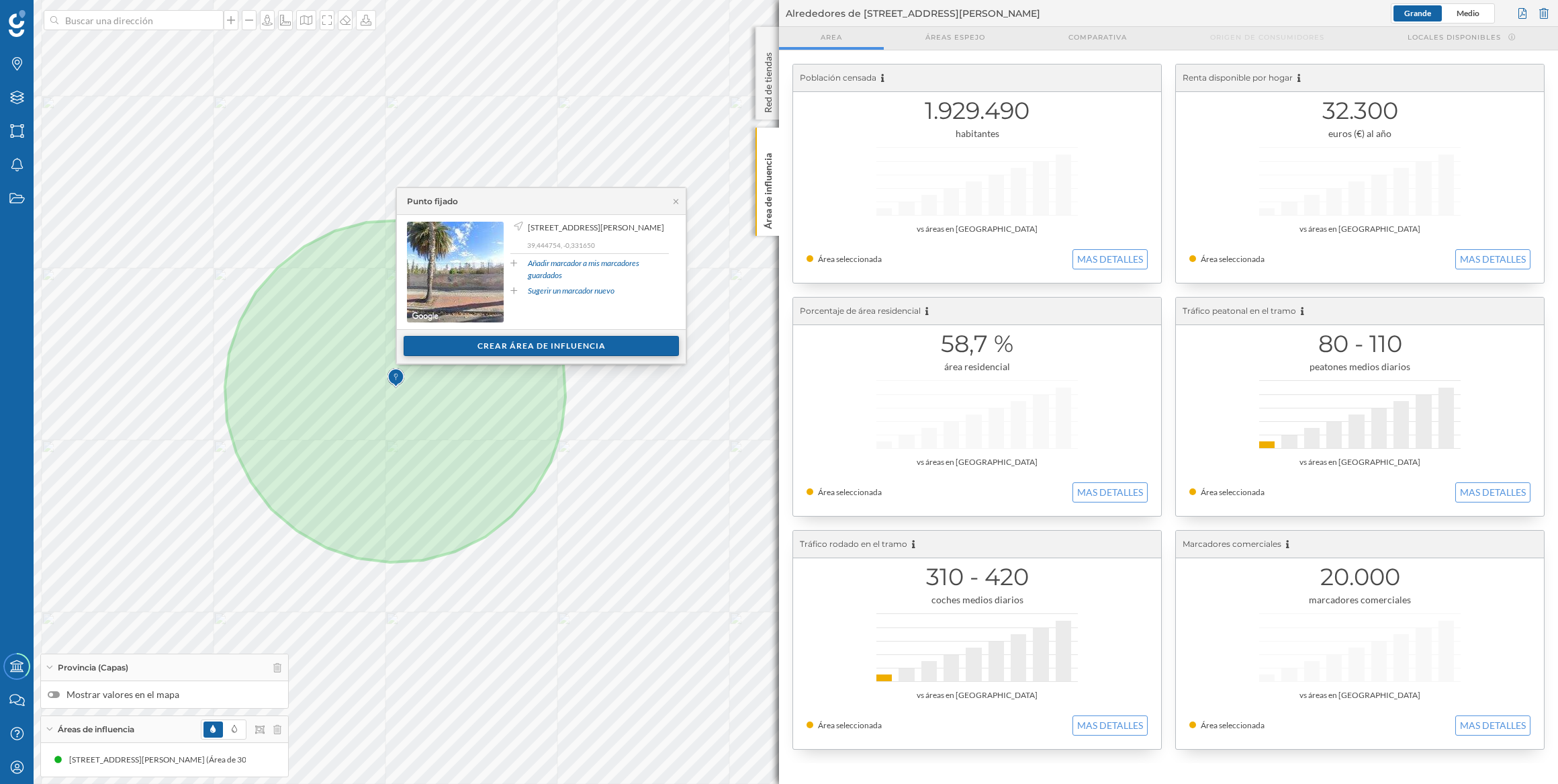
click at [473, 347] on div "Crear área de influencia" at bounding box center [542, 346] width 275 height 20
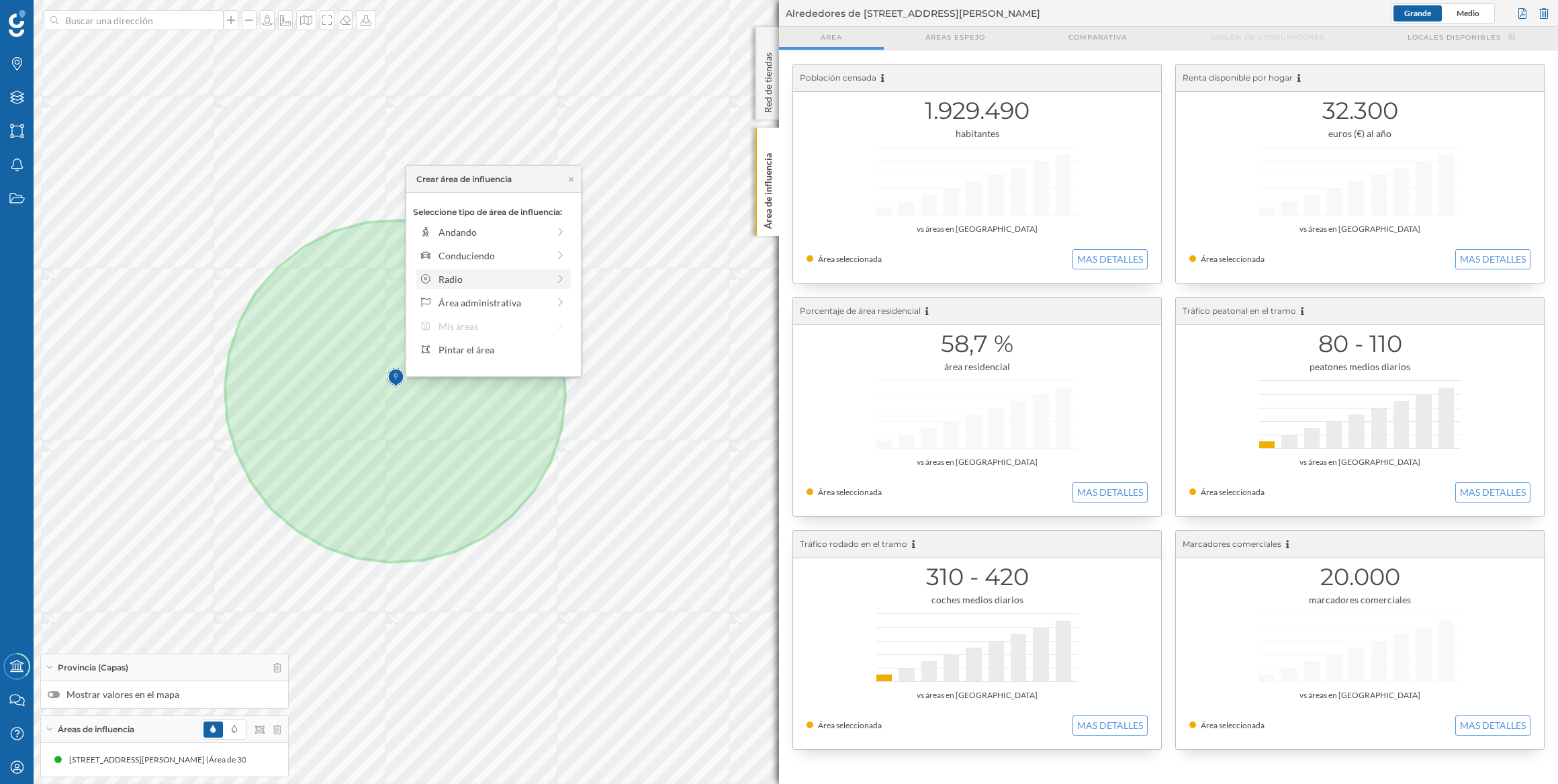
click at [490, 275] on div "Radio" at bounding box center [493, 278] width 109 height 14
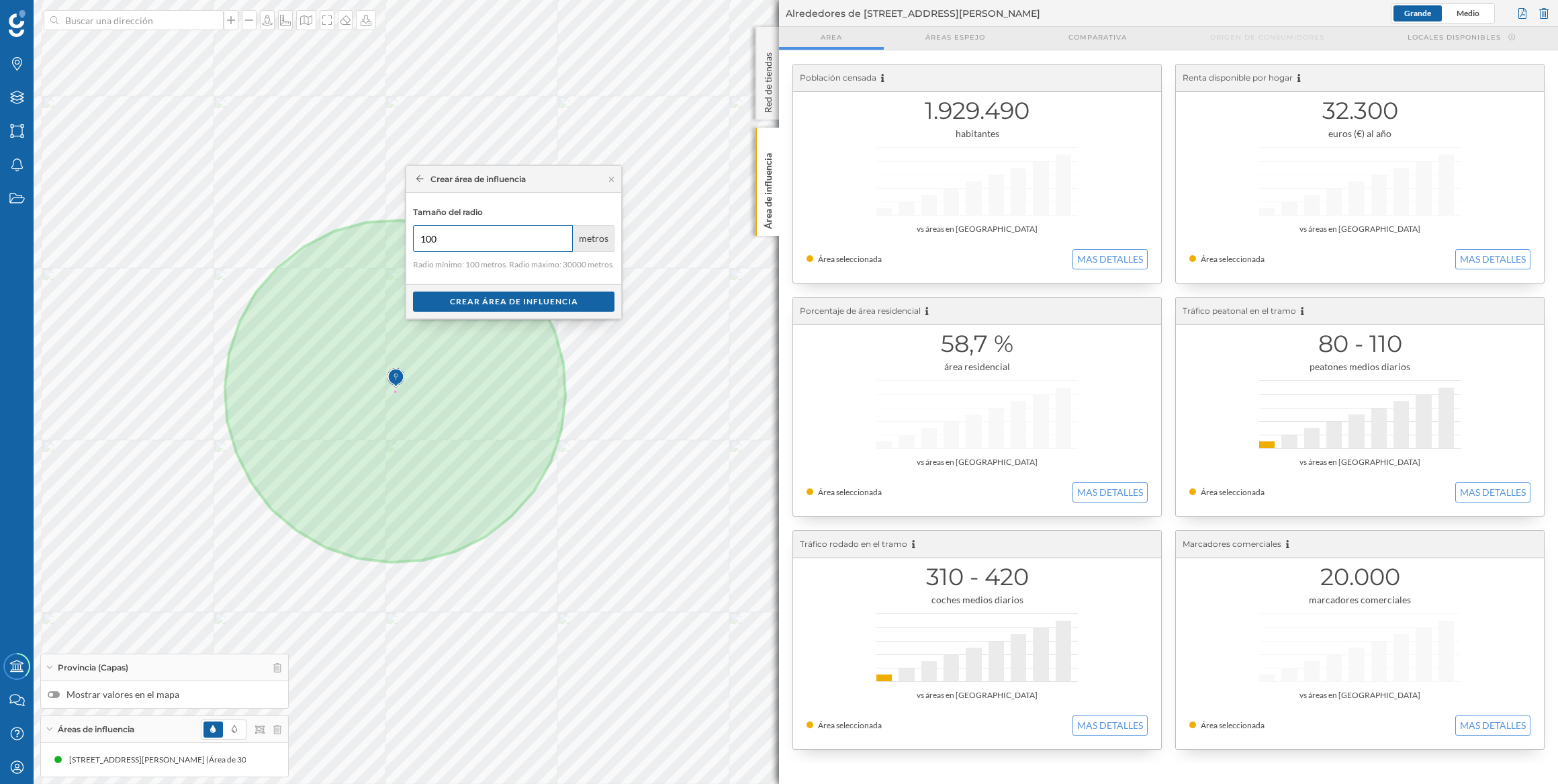
click at [430, 239] on input "100" at bounding box center [492, 238] width 160 height 26
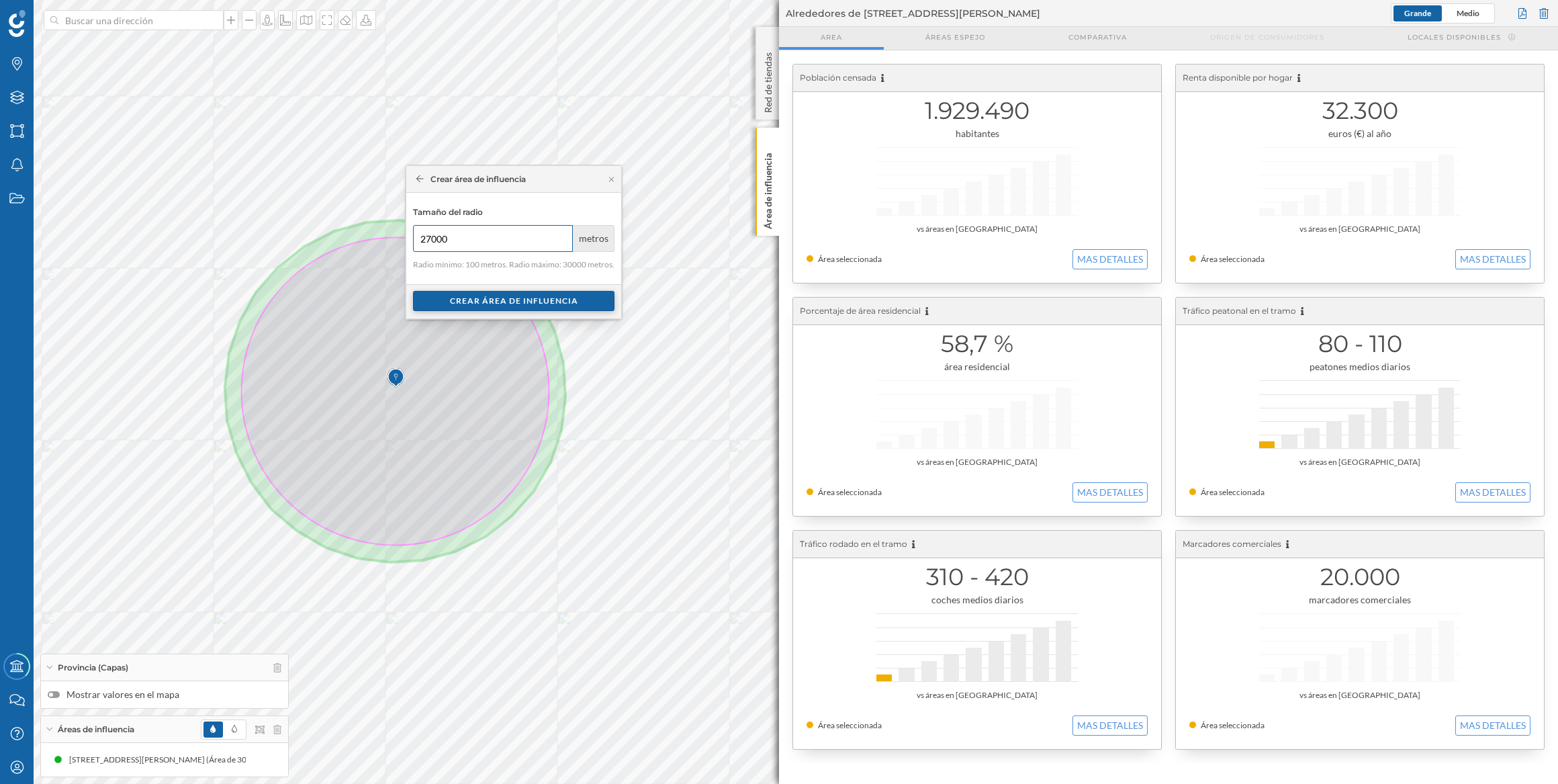
type input "27000"
click at [515, 297] on div "Crear área de influencia" at bounding box center [513, 301] width 201 height 20
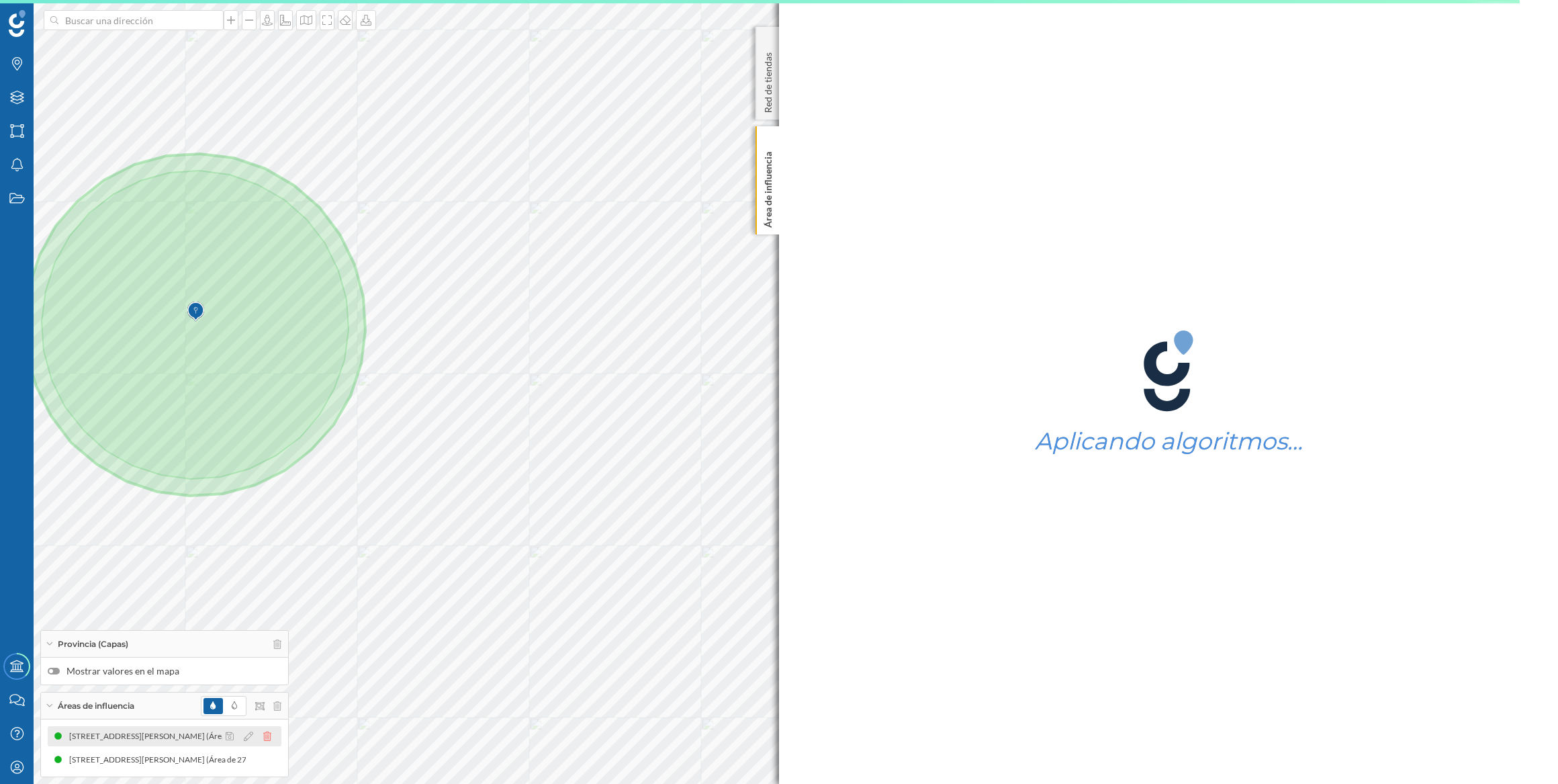
click at [270, 392] on icon at bounding box center [267, 736] width 8 height 9
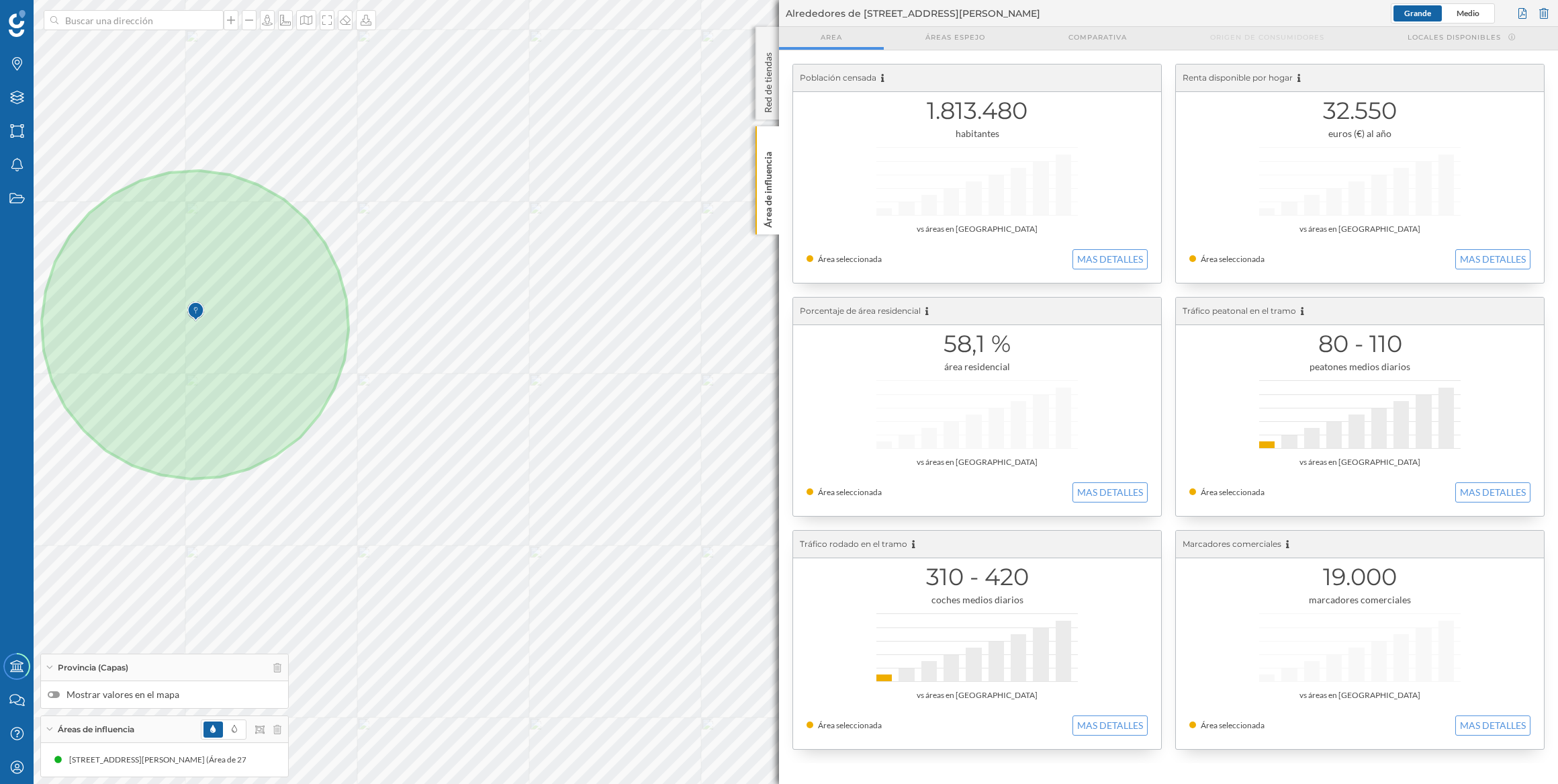
click at [195, 311] on img at bounding box center [196, 311] width 16 height 26
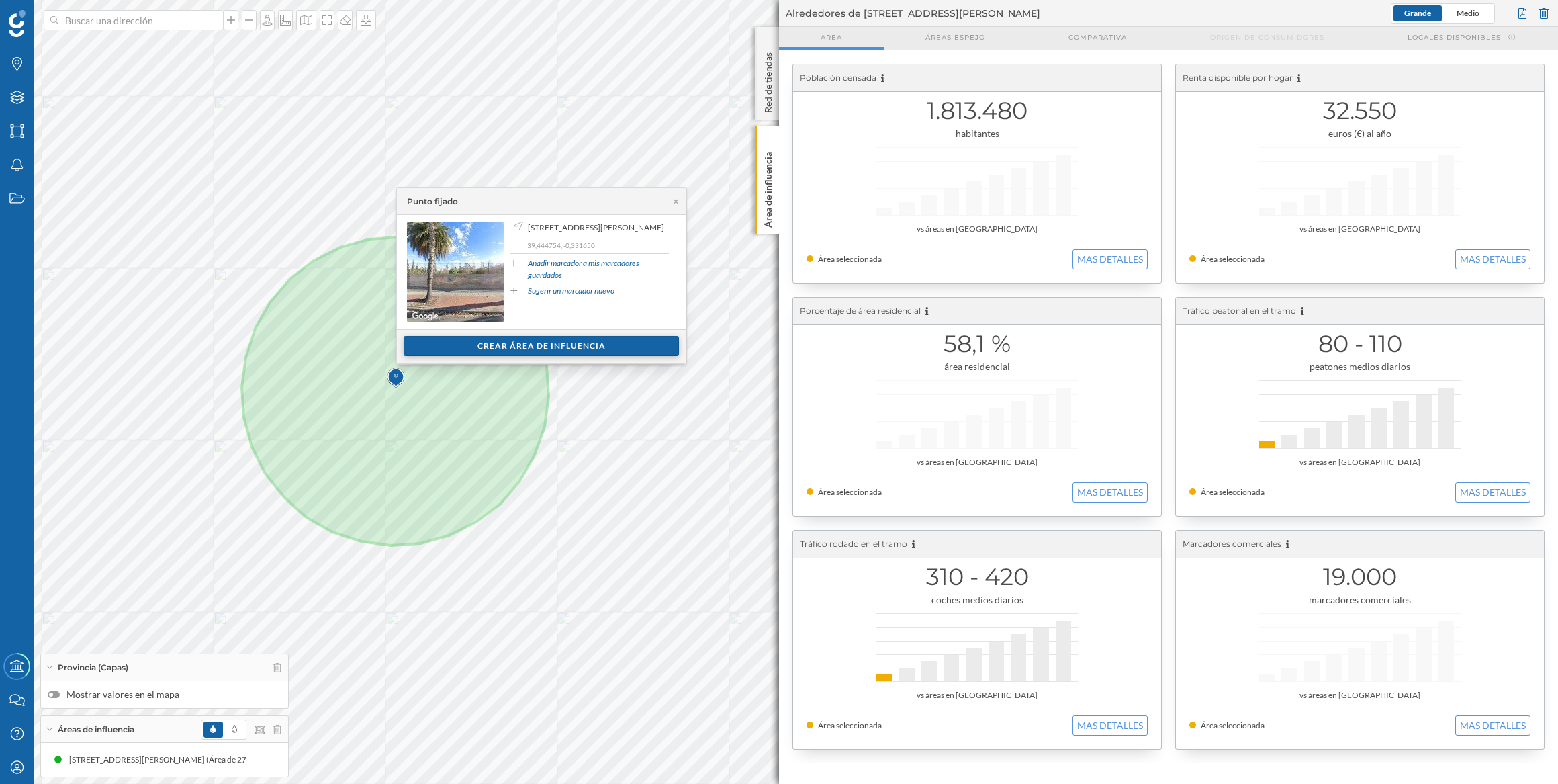
click at [473, 340] on div "Crear área de influencia" at bounding box center [542, 346] width 275 height 20
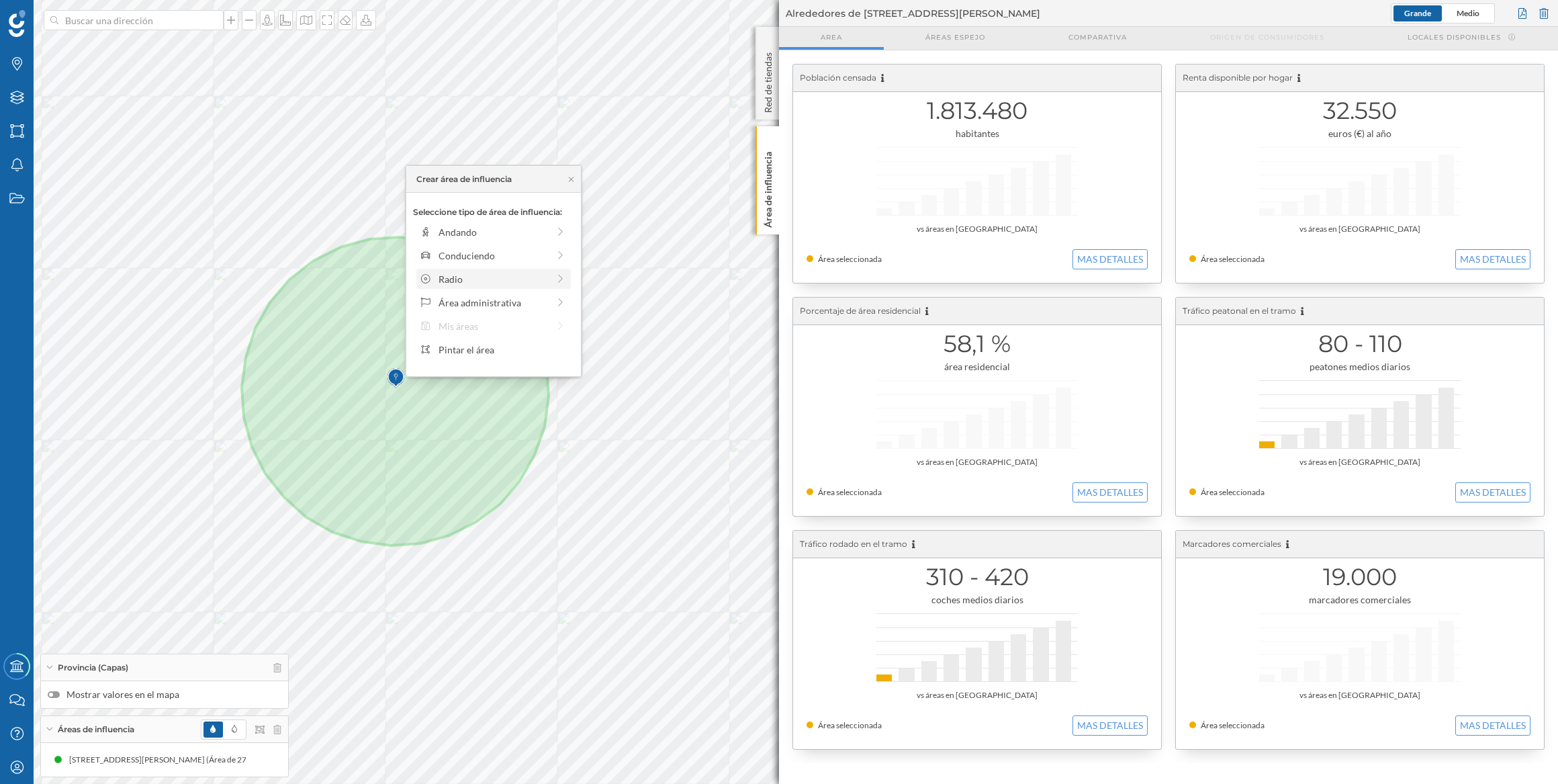
click at [471, 282] on div "Radio" at bounding box center [493, 278] width 109 height 14
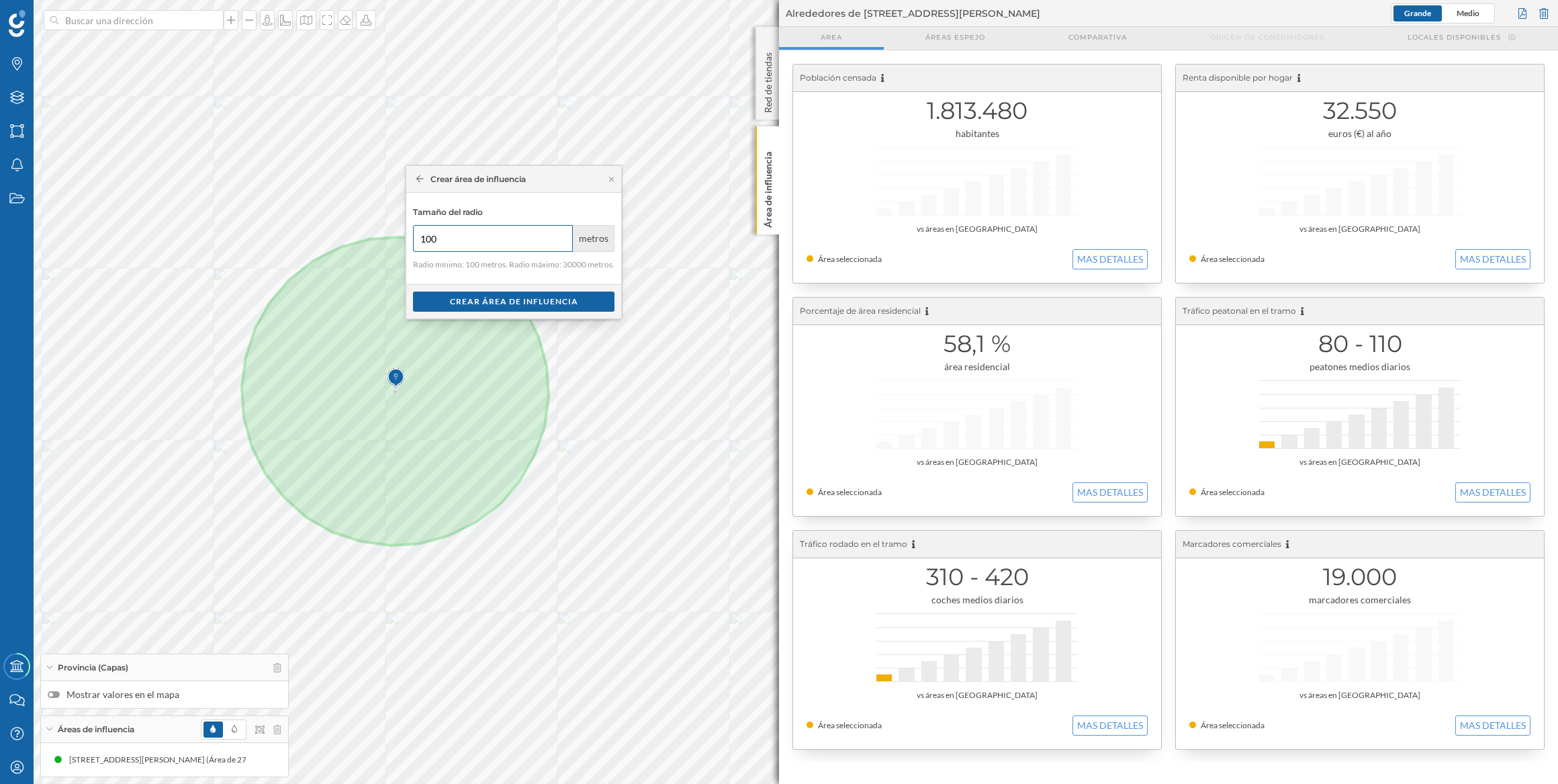
click at [424, 232] on input "100" at bounding box center [492, 238] width 160 height 26
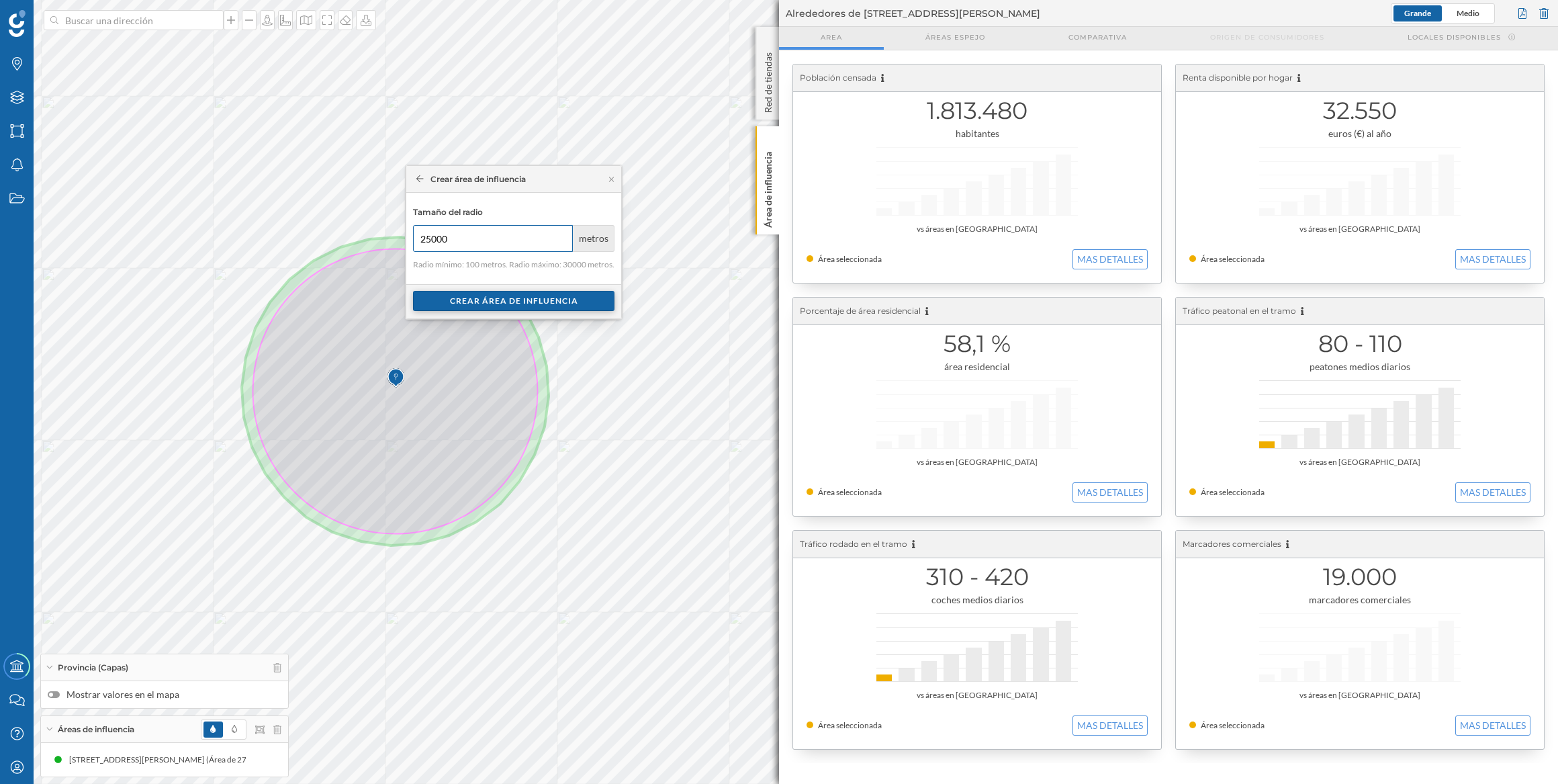
type input "25000"
